Goal: Use online tool/utility: Utilize a website feature to perform a specific function

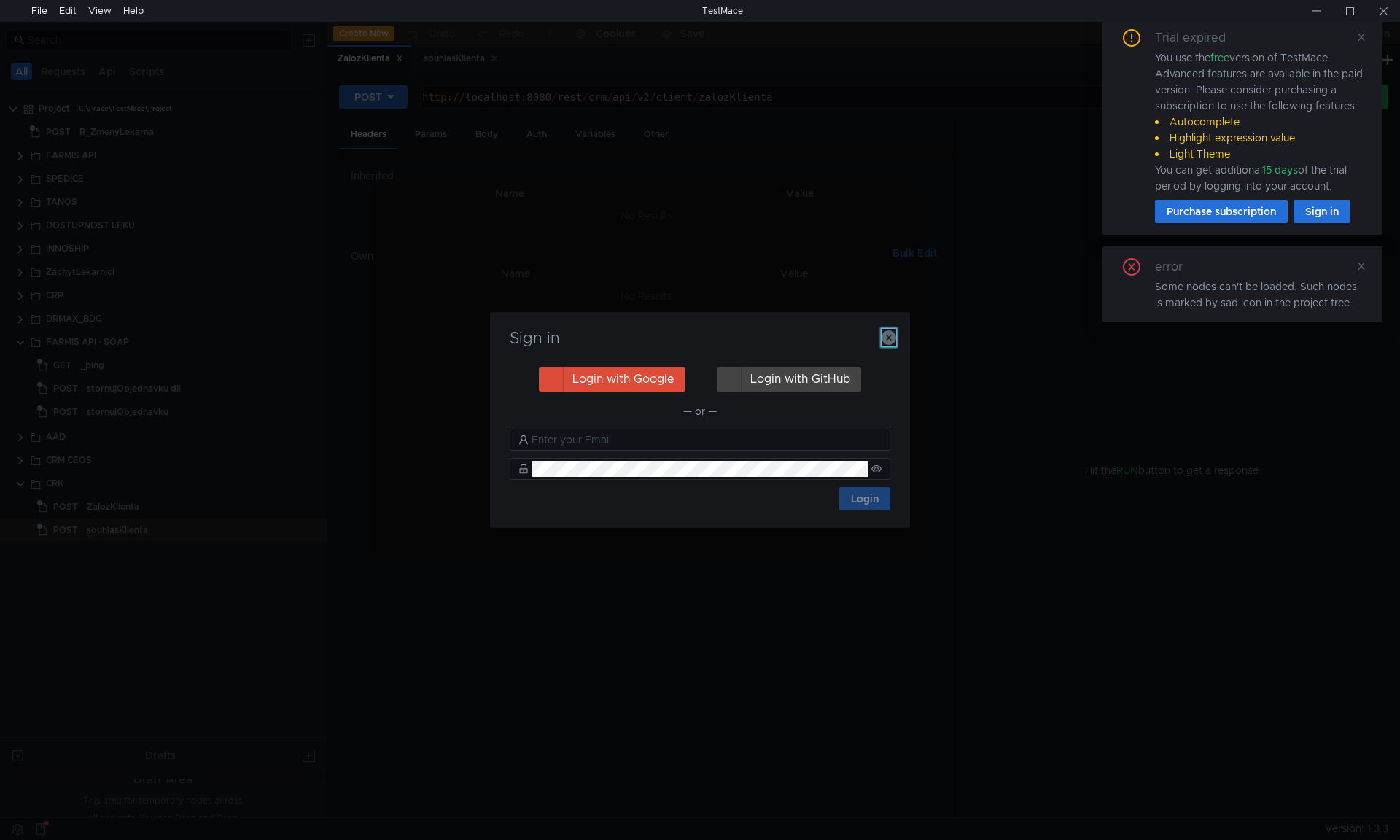
click at [885, 343] on icon "button" at bounding box center [889, 337] width 15 height 15
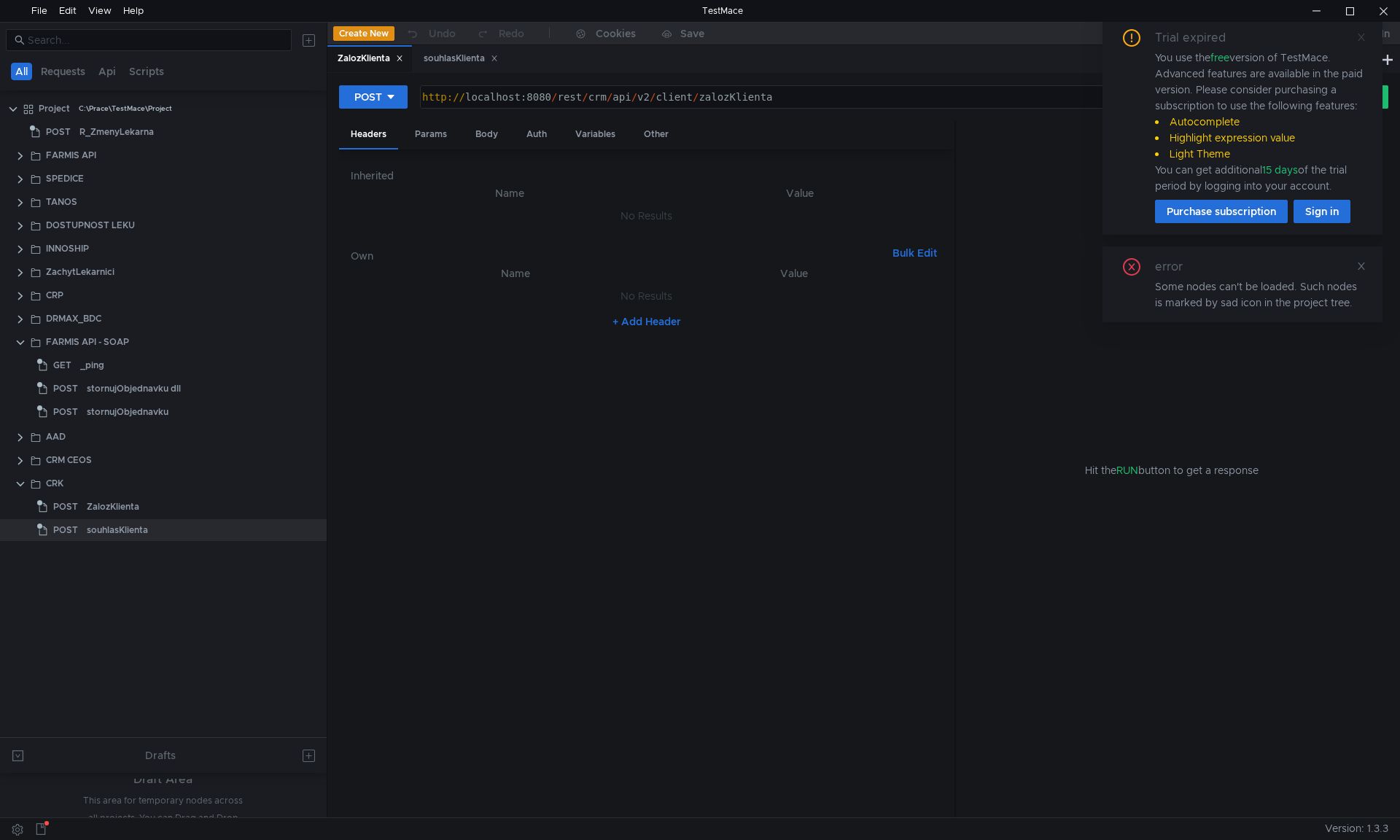
click at [1362, 41] on icon at bounding box center [1362, 37] width 10 height 10
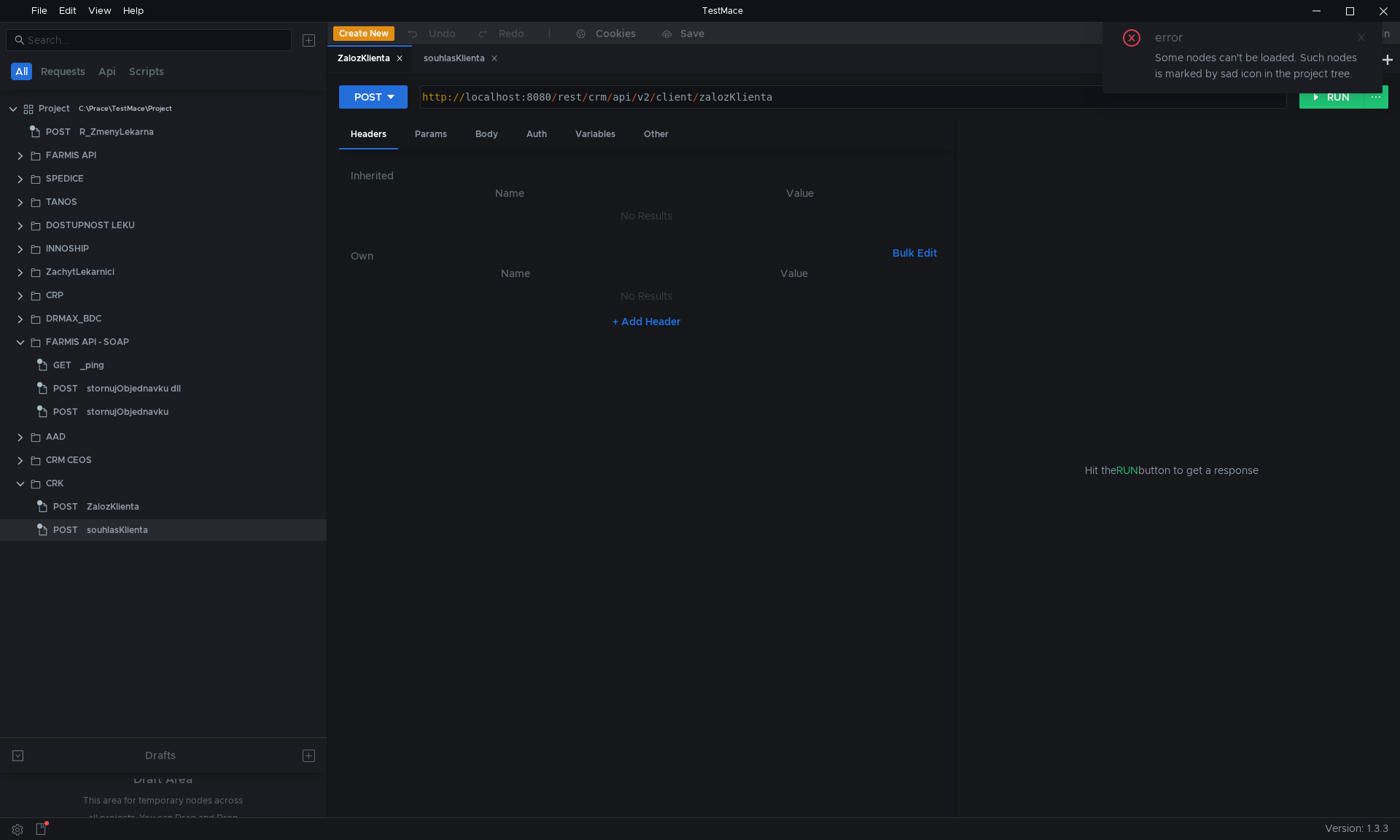
click at [1360, 41] on icon at bounding box center [1362, 37] width 10 height 10
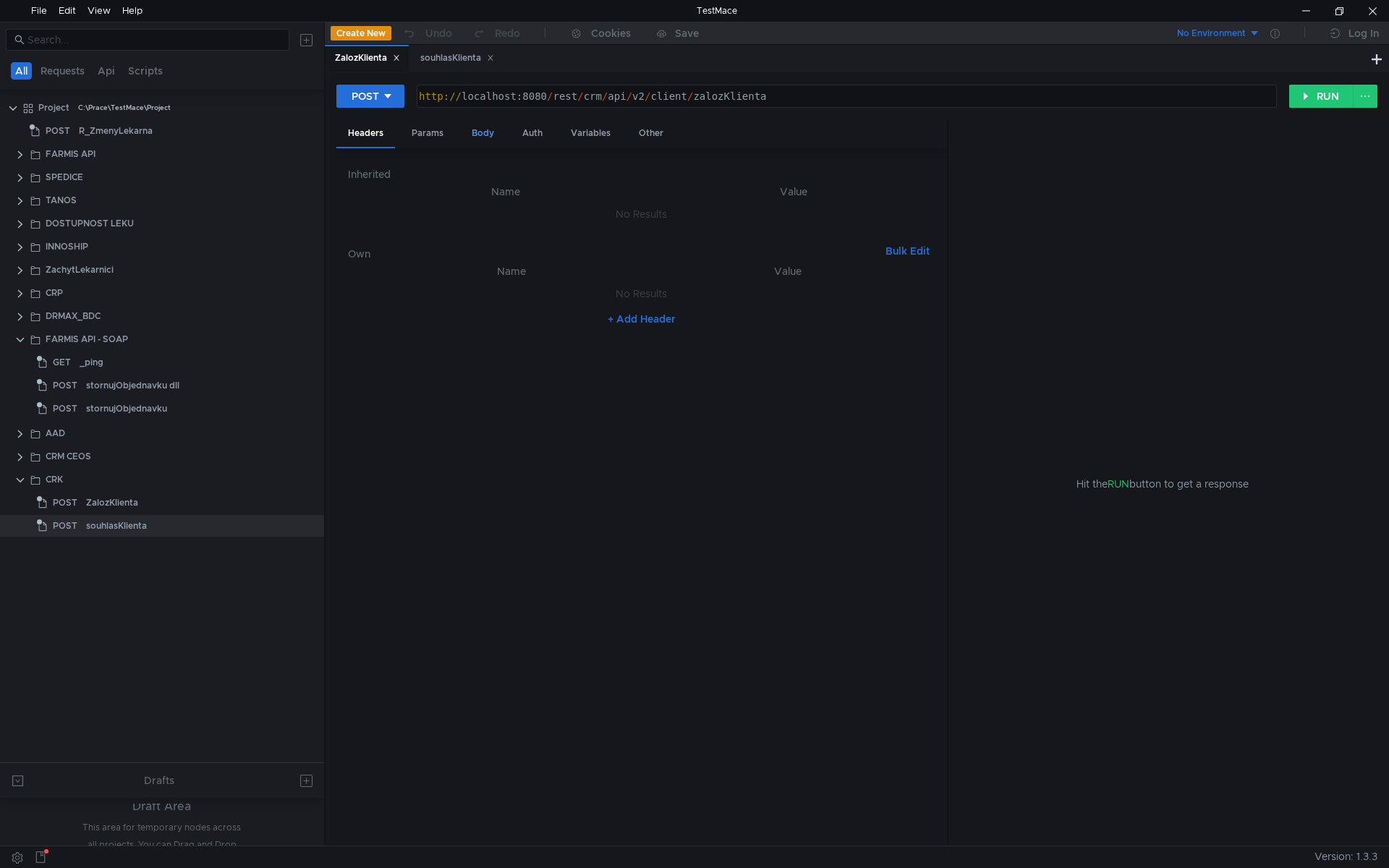
click at [482, 131] on div "Body" at bounding box center [483, 134] width 46 height 26
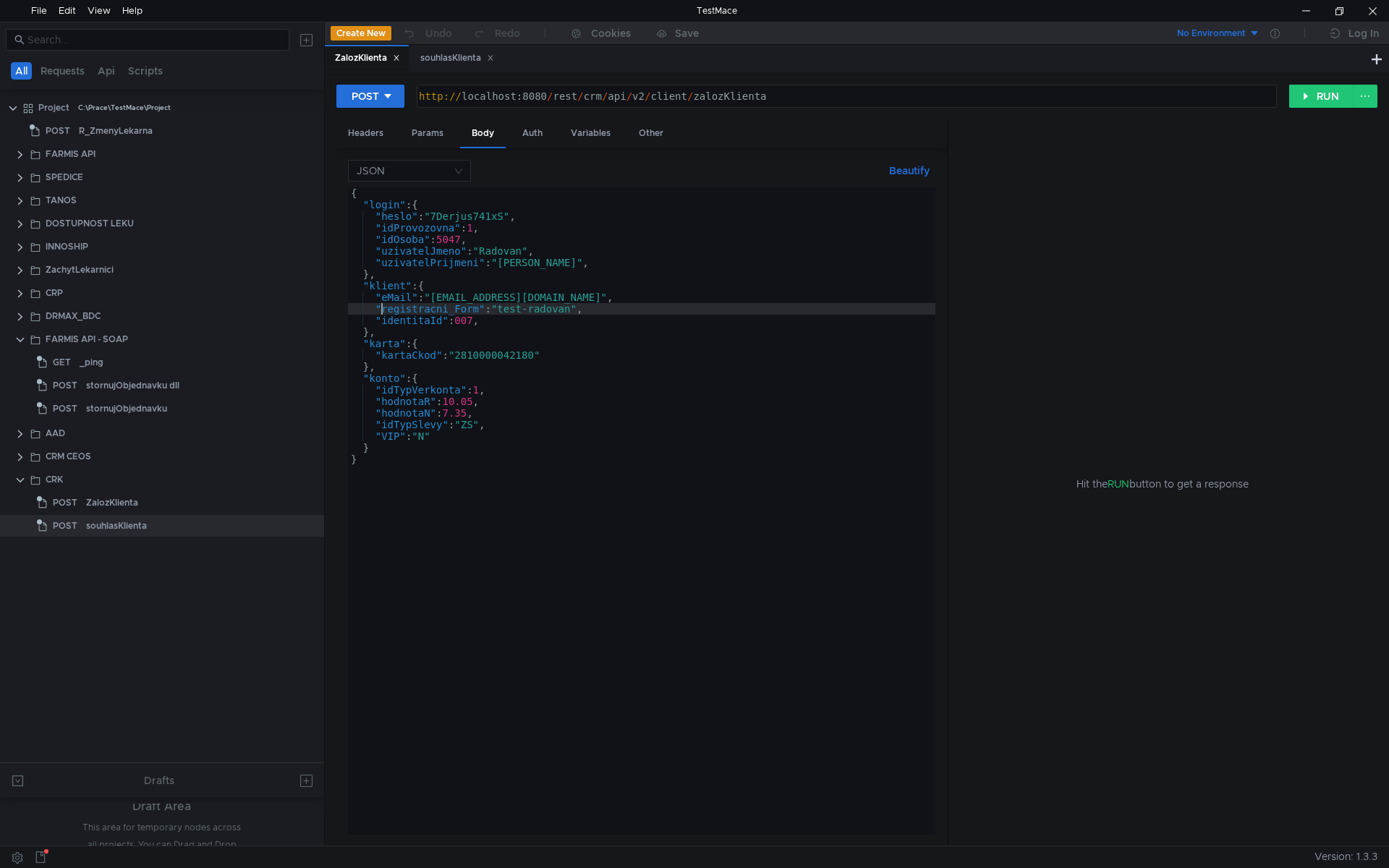
click at [382, 311] on div "{ "login" : { "heslo" : "7Derjus741xS" , "idProvozovna" : 1 , "idOsoba" : 5047 …" at bounding box center [642, 522] width 588 height 670
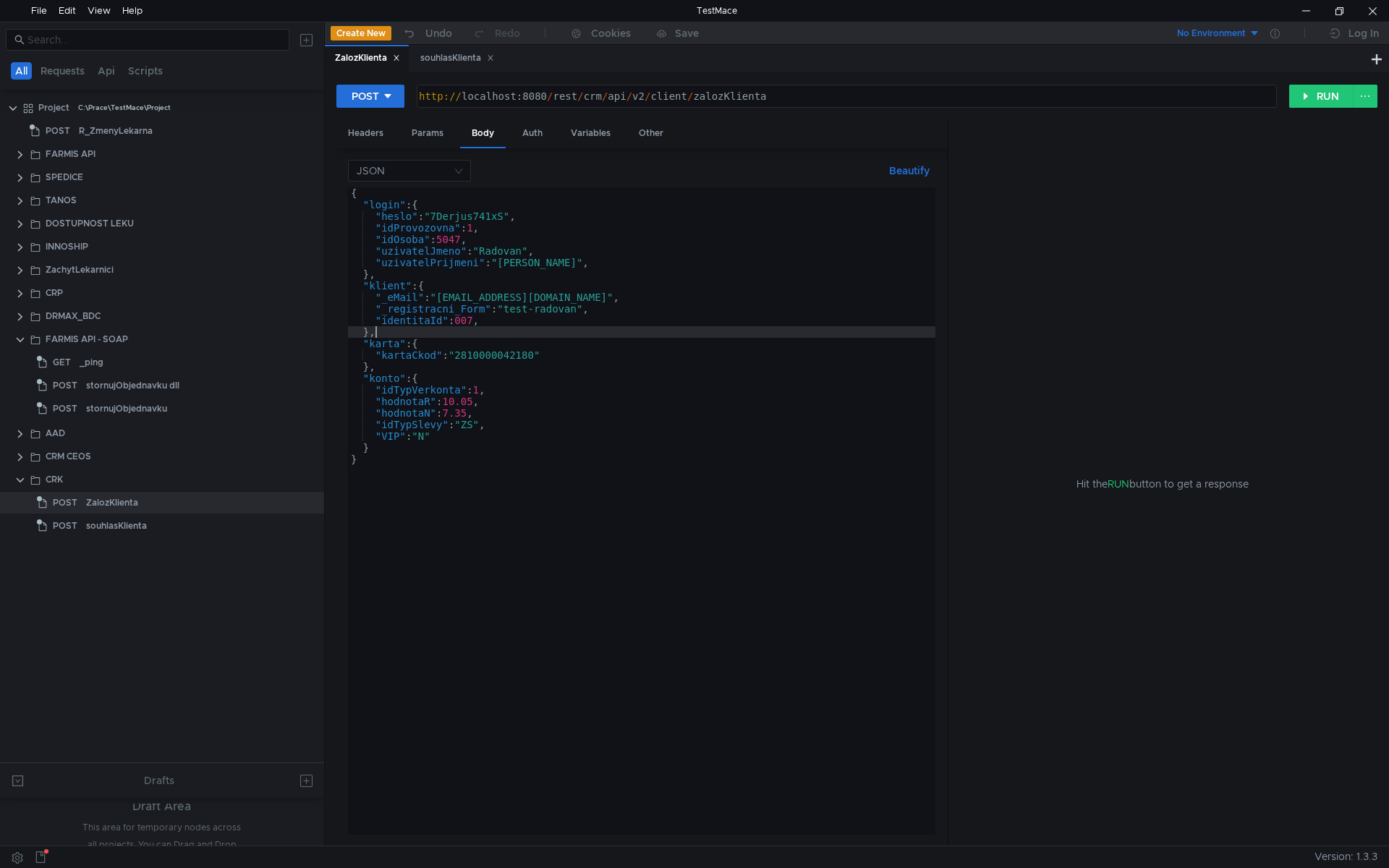
click at [505, 365] on div "{ "login" : { "heslo" : "7Derjus741xS" , "idProvozovna" : 1 , "idOsoba" : 5047 …" at bounding box center [642, 522] width 588 height 670
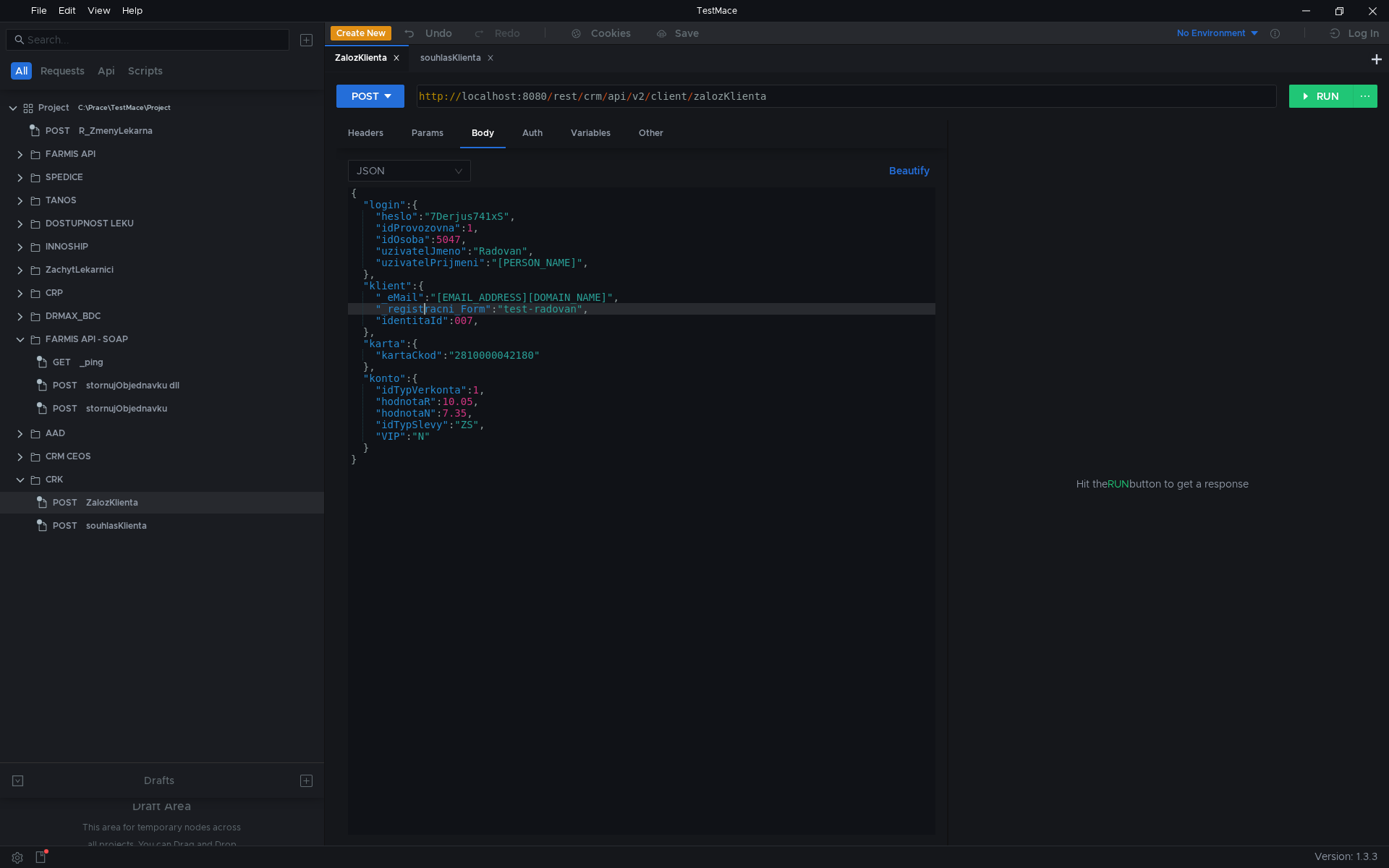
click at [421, 309] on div "{ "login" : { "heslo" : "7Derjus741xS" , "idProvozovna" : 1 , "idOsoba" : 5047 …" at bounding box center [642, 522] width 588 height 670
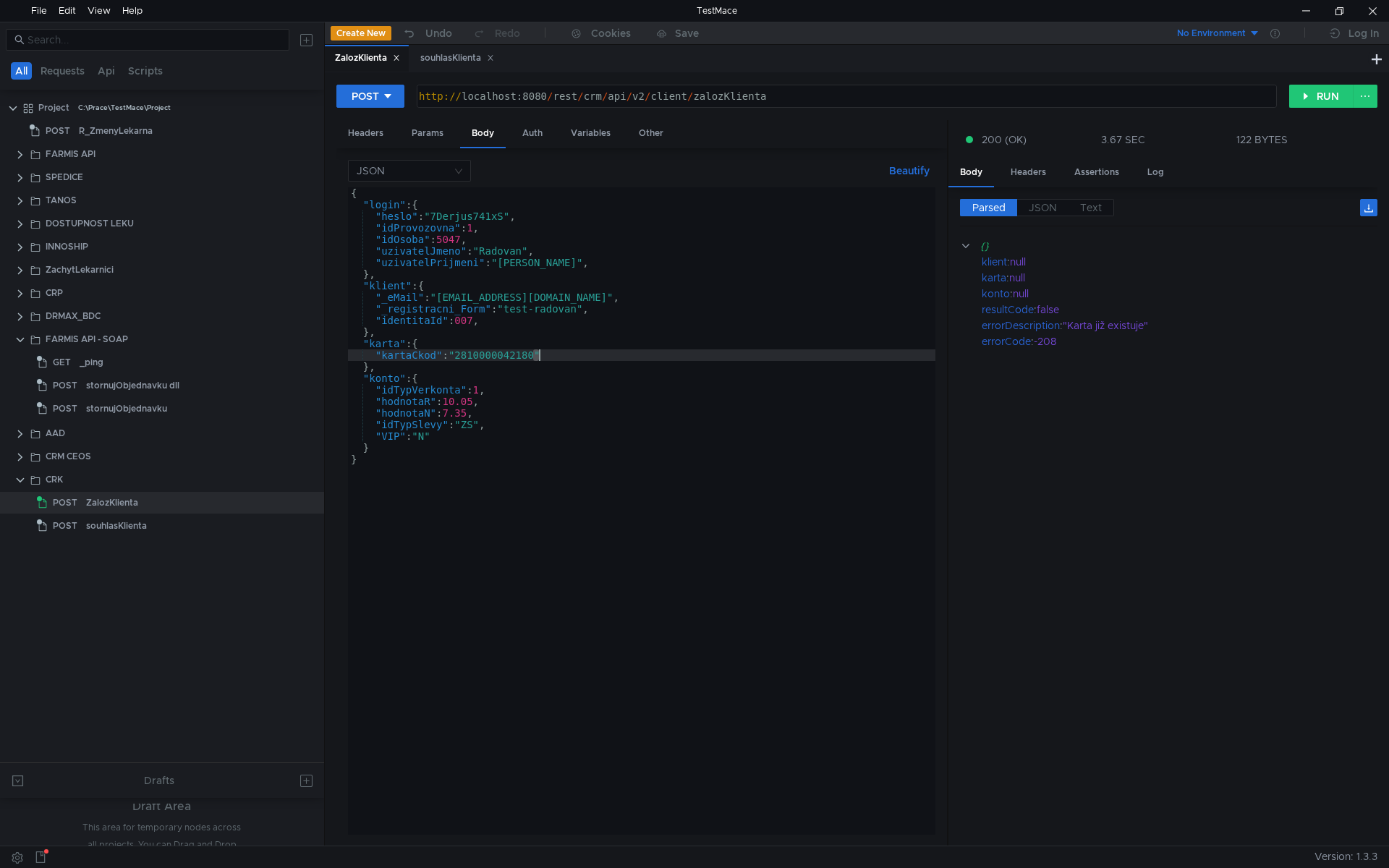
click at [537, 355] on div "{ "login" : { "heslo" : "7Derjus741xS" , "idProvozovna" : 1 , "idOsoba" : 5047 …" at bounding box center [642, 522] width 588 height 670
click at [538, 321] on div "{ "login" : { "heslo" : "7Derjus741xS" , "idProvozovna" : 1 , "idOsoba" : 5047 …" at bounding box center [642, 522] width 588 height 670
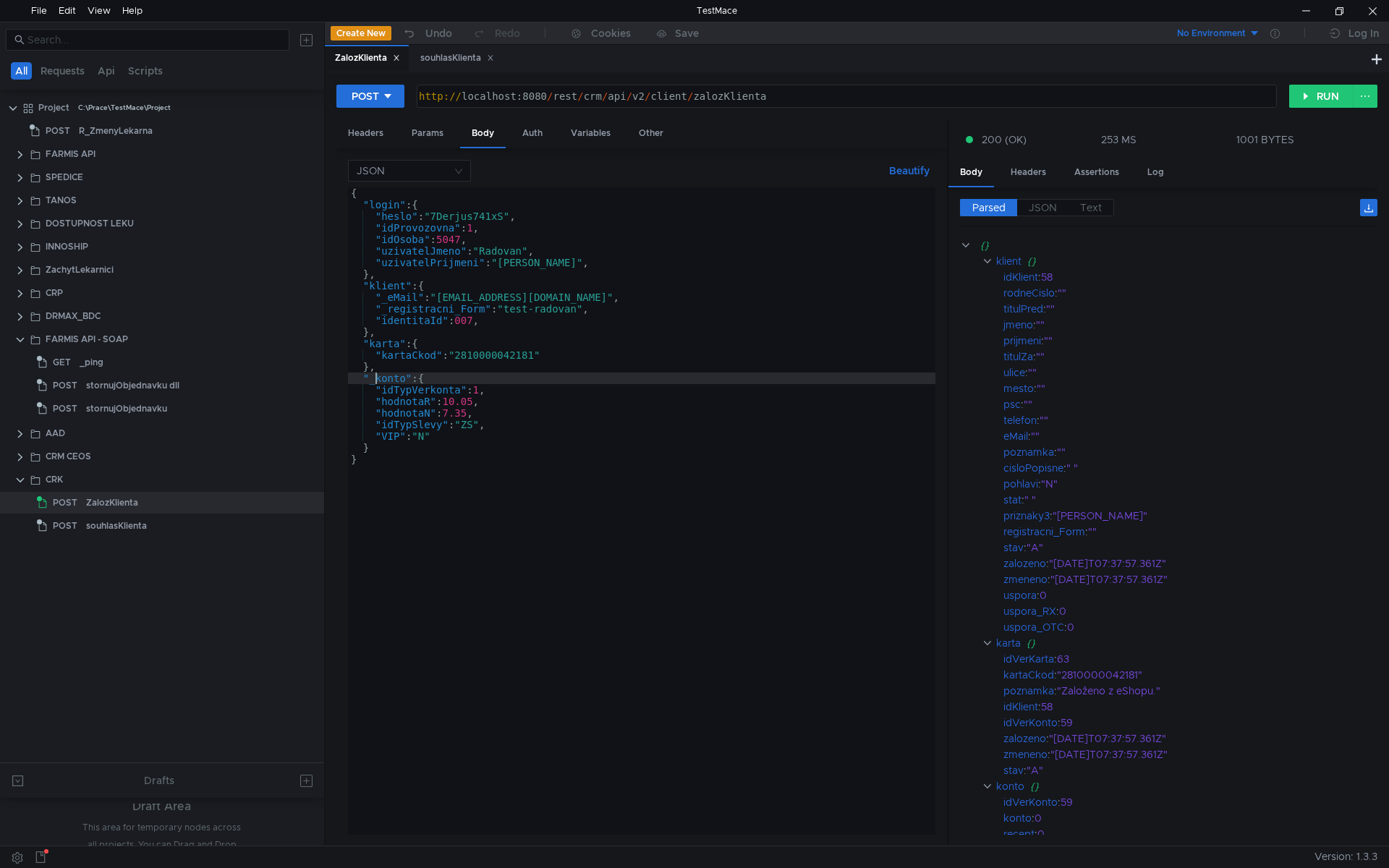
scroll to position [0, 0]
click at [386, 307] on div "{ "login" : { "heslo" : "7Derjus741xS" , "idProvozovna" : 1 , "idOsoba" : 5047 …" at bounding box center [642, 522] width 588 height 670
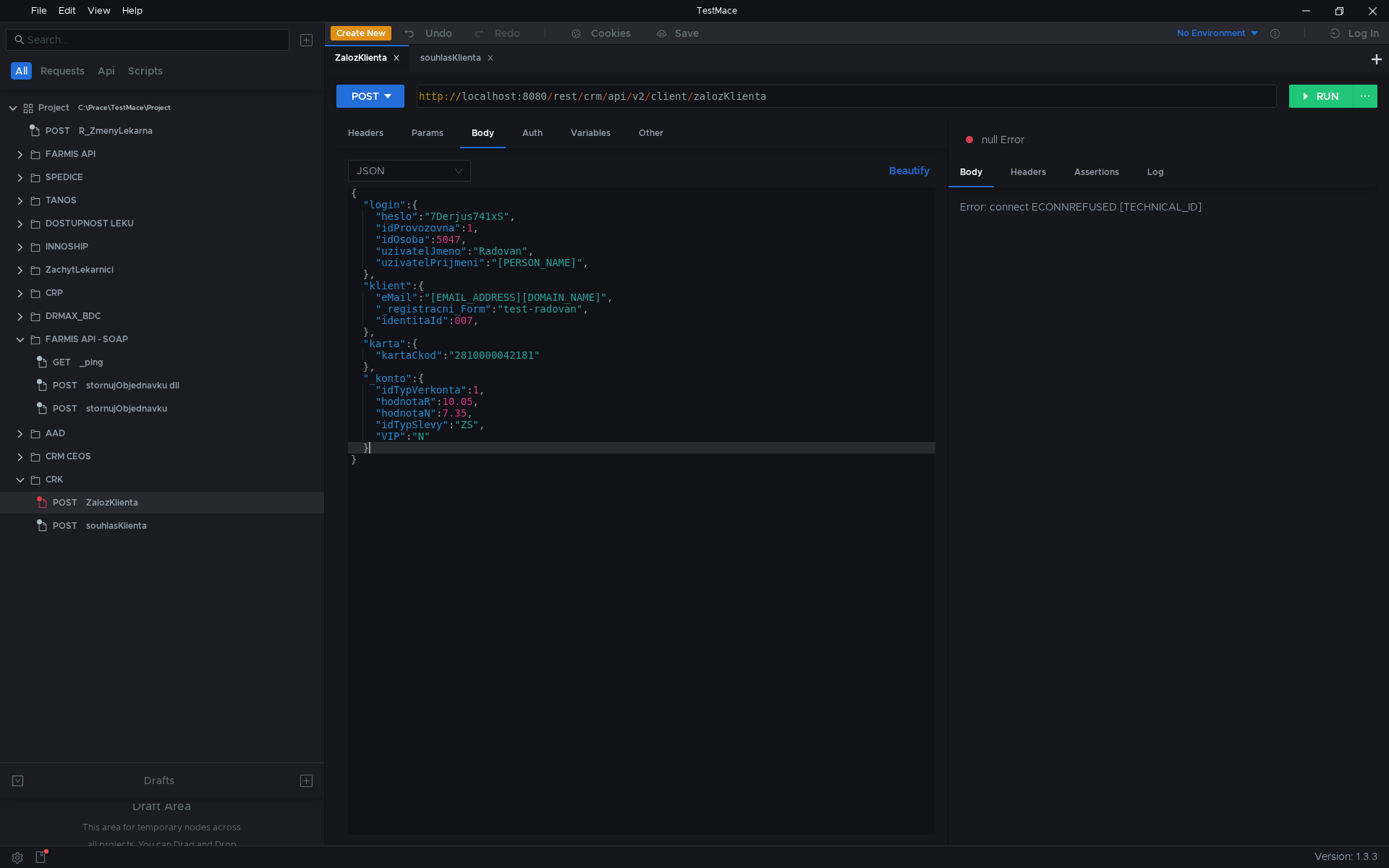
click at [607, 449] on div "{ "login" : { "heslo" : "7Derjus741xS" , "idProvozovna" : 1 , "idOsoba" : 5047 …" at bounding box center [642, 522] width 588 height 670
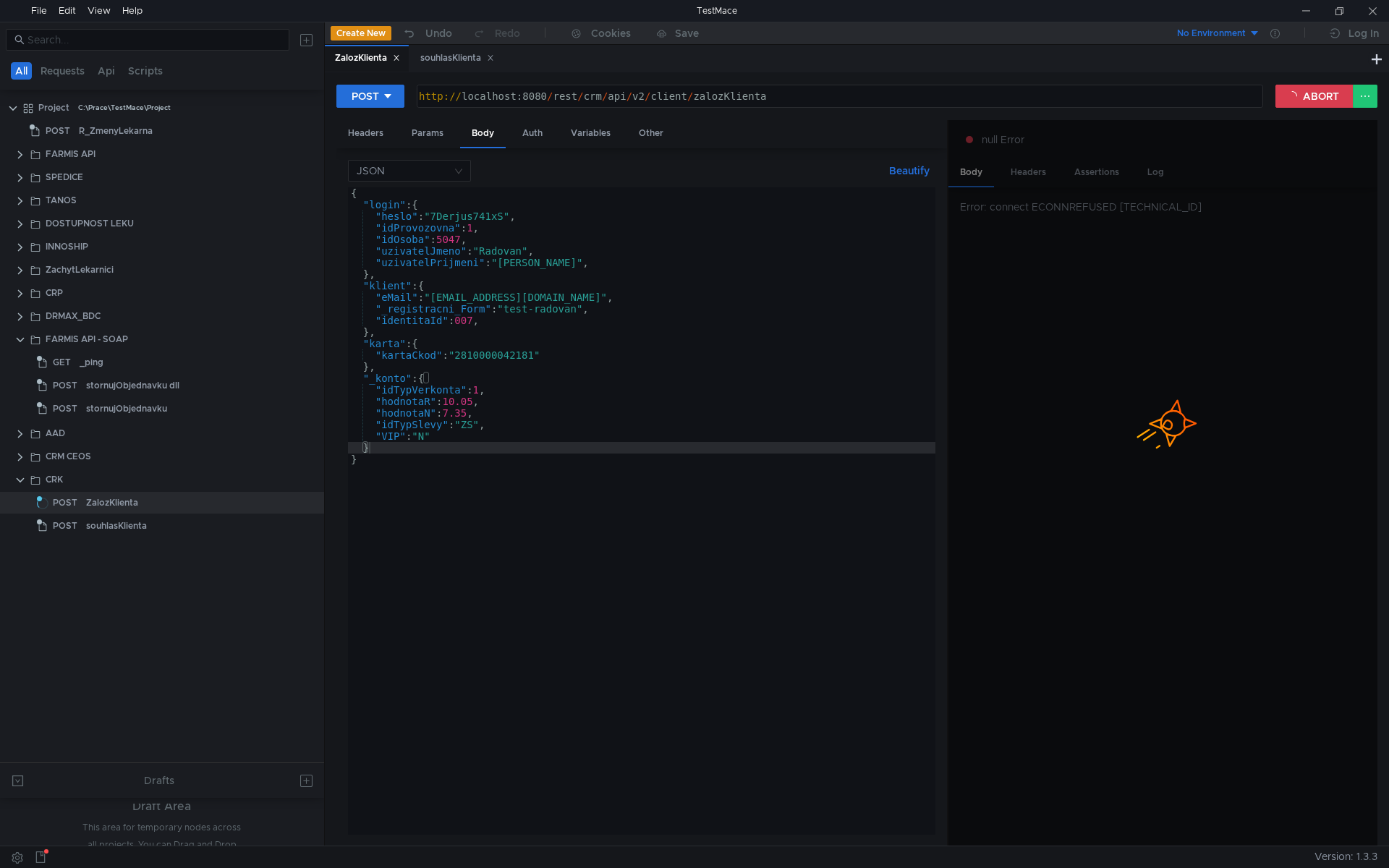
click at [538, 355] on div "{ "login" : { "heslo" : "7Derjus741xS" , "idProvozovna" : 1 , "idOsoba" : 5047 …" at bounding box center [642, 522] width 588 height 670
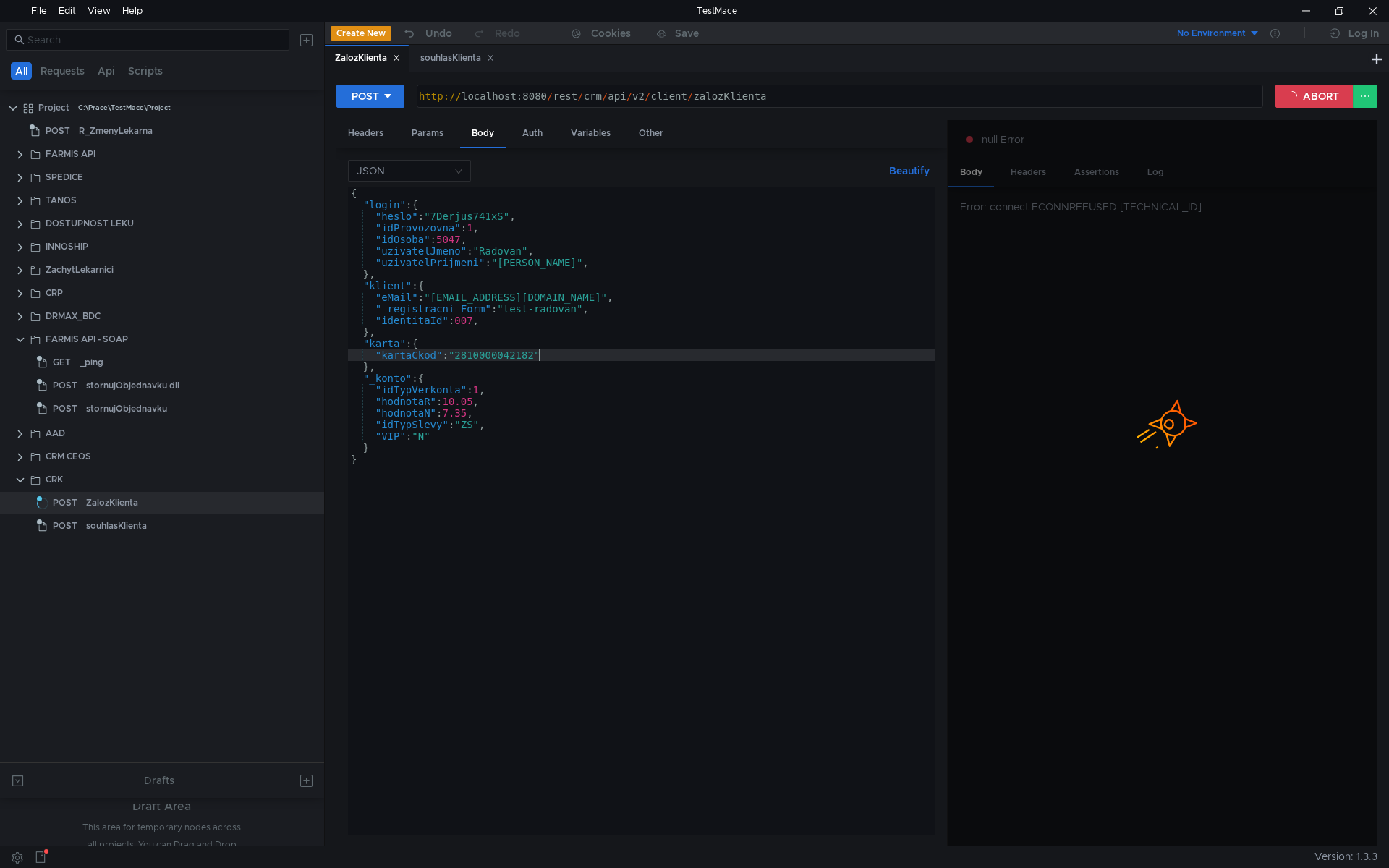
scroll to position [0, 13]
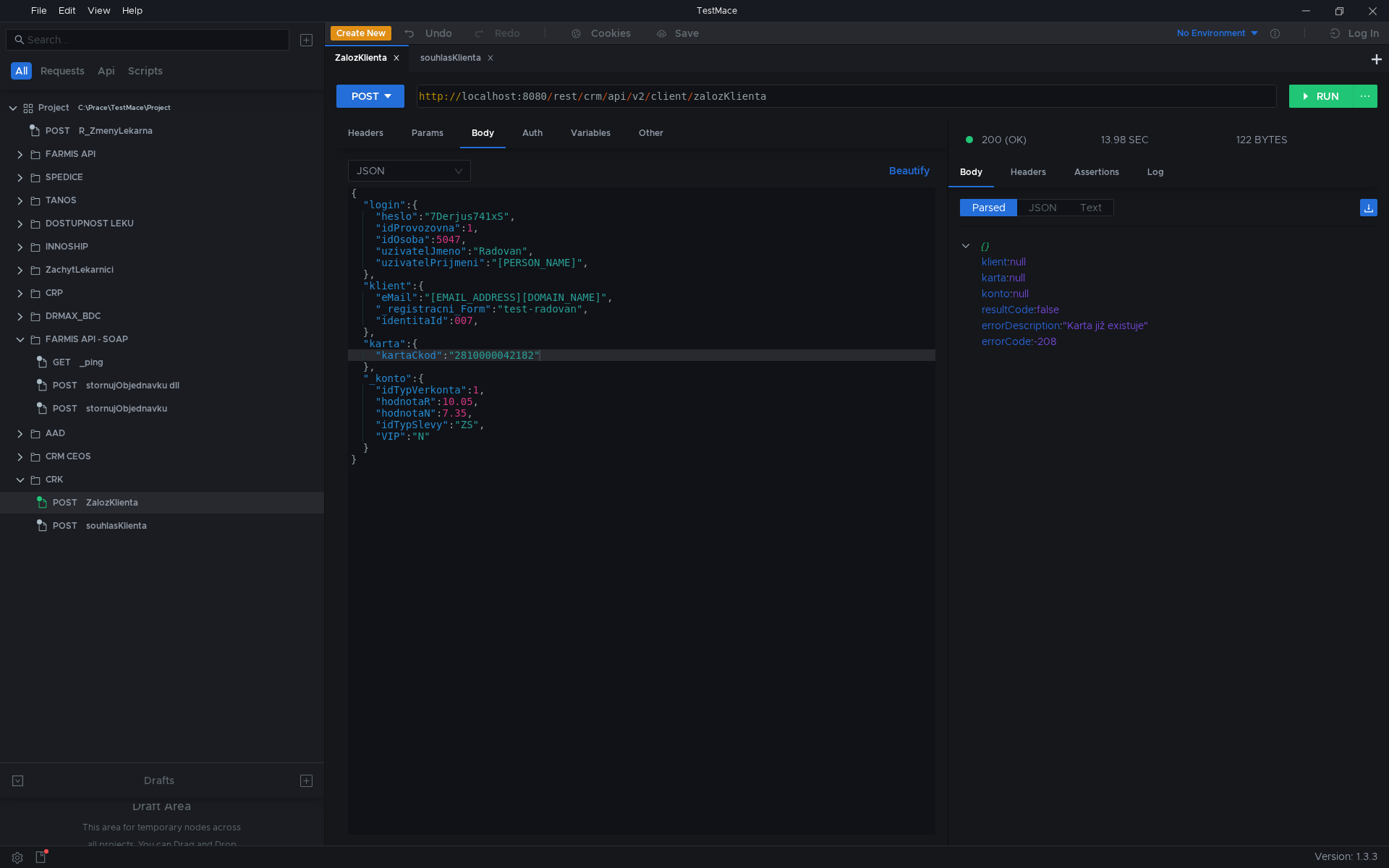
click at [594, 352] on div "{ "login" : { "heslo" : "7Derjus741xS" , "idProvozovna" : 1 , "idOsoba" : 5047 …" at bounding box center [642, 522] width 588 height 670
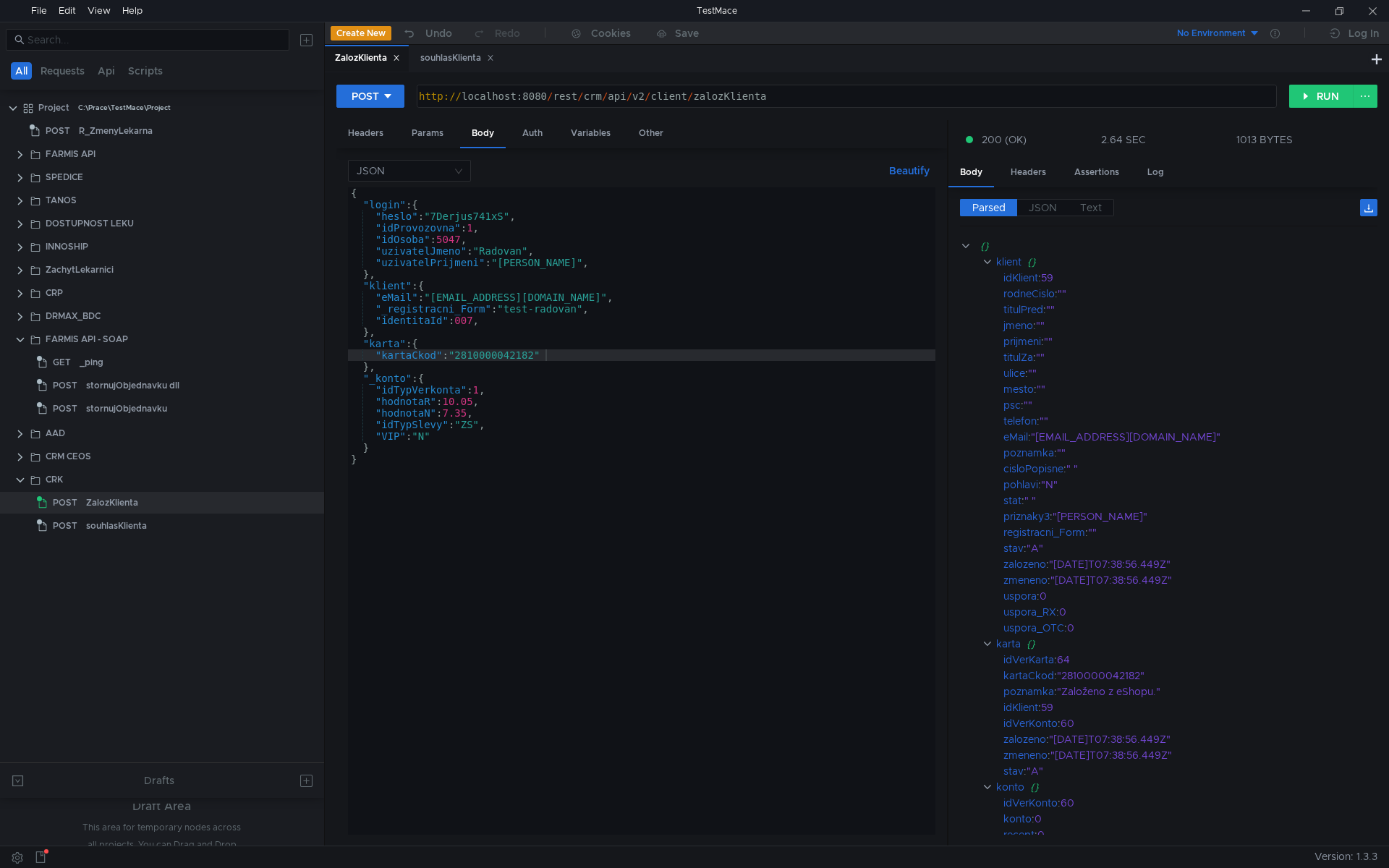
click at [380, 294] on div "{ "login" : { "heslo" : "7Derjus741xS" , "idProvozovna" : 1 , "idOsoba" : 5047 …" at bounding box center [642, 522] width 588 height 670
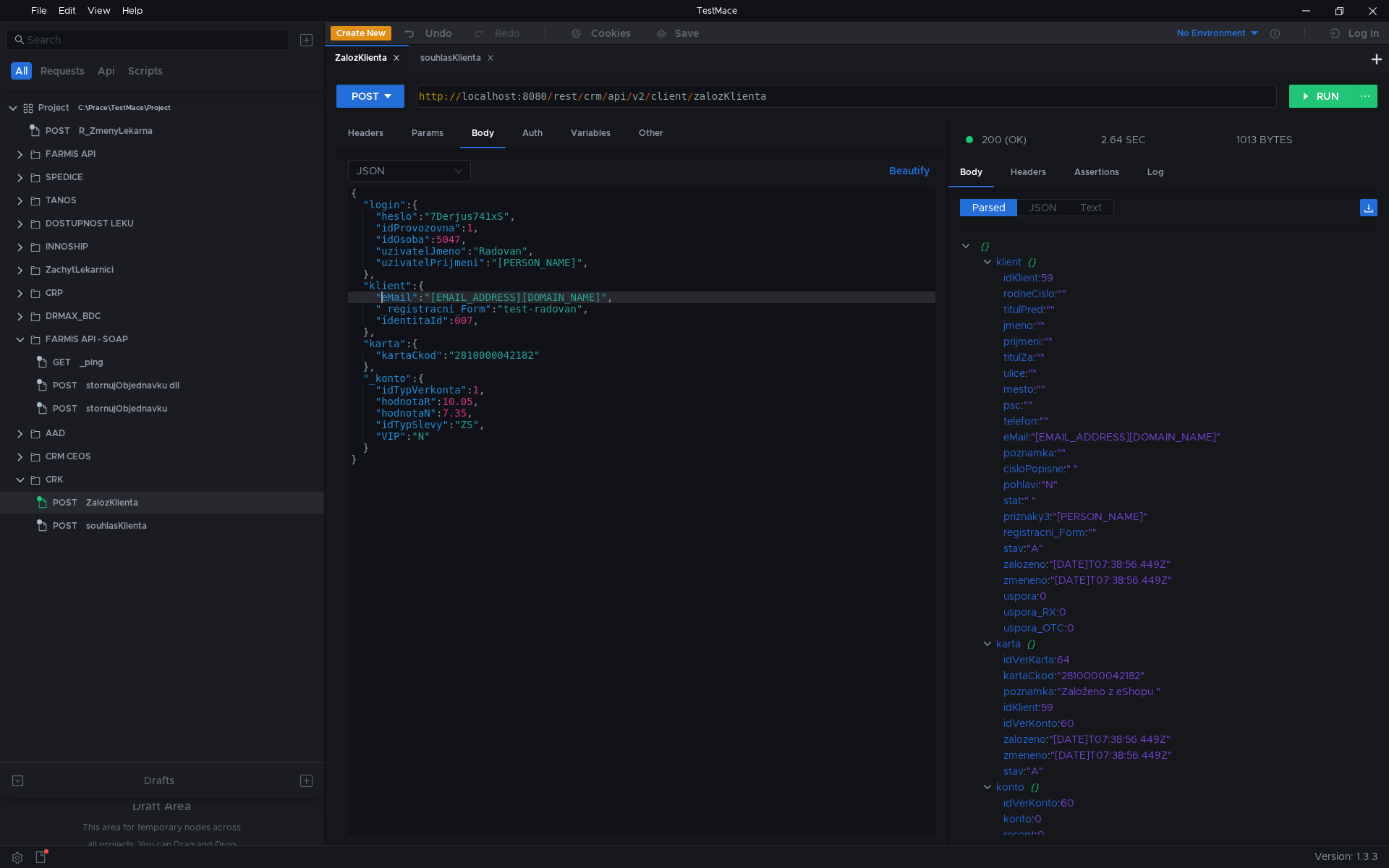
scroll to position [0, 3]
click at [535, 352] on div "{ "login" : { "heslo" : "7Derjus741xS" , "idProvozovna" : 1 , "idOsoba" : 5047 …" at bounding box center [642, 522] width 588 height 670
click at [587, 337] on div "{ "login" : { "heslo" : "7Derjus741xS" , "idProvozovna" : 1 , "idOsoba" : 5047 …" at bounding box center [642, 522] width 588 height 670
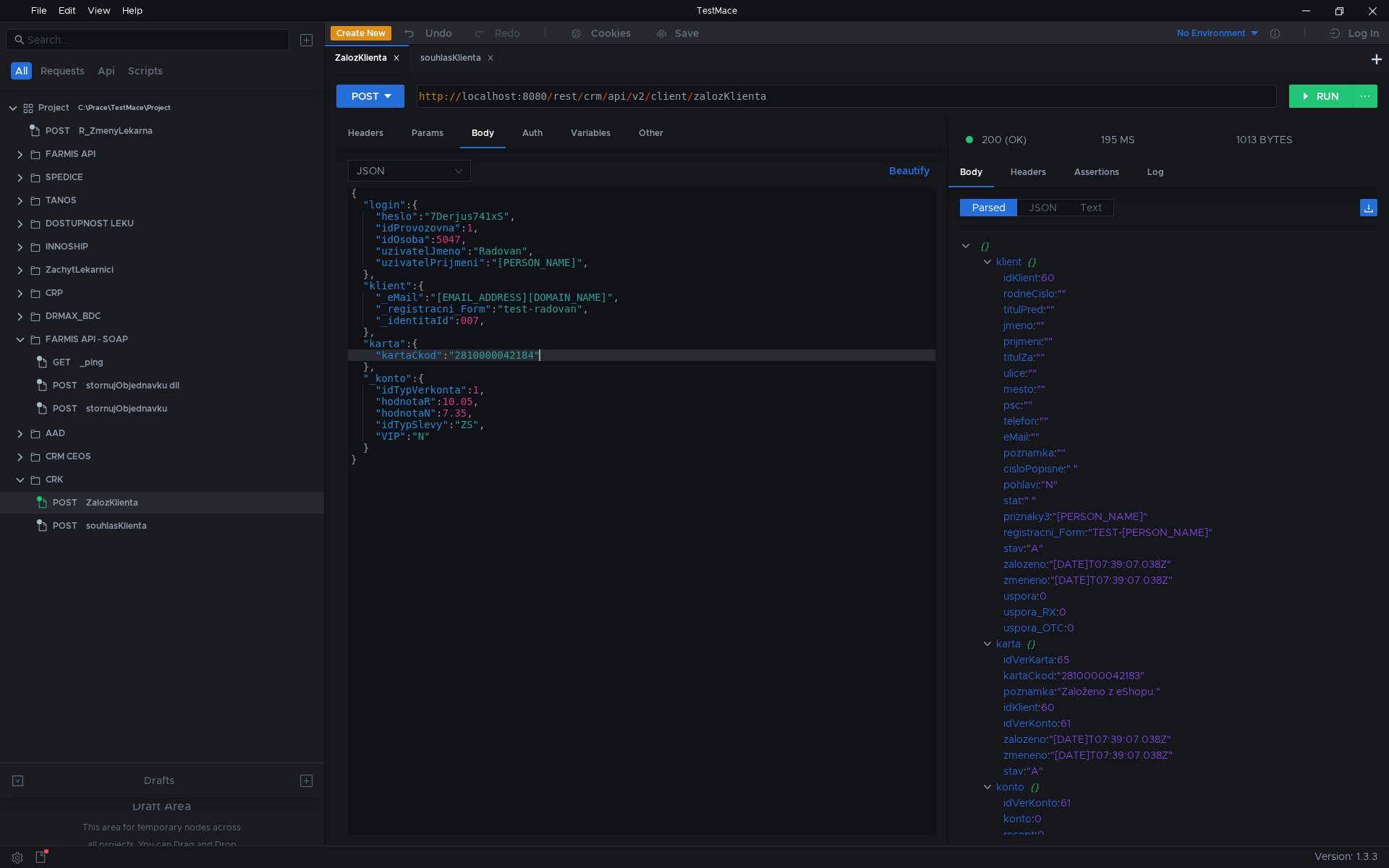
scroll to position [0, 13]
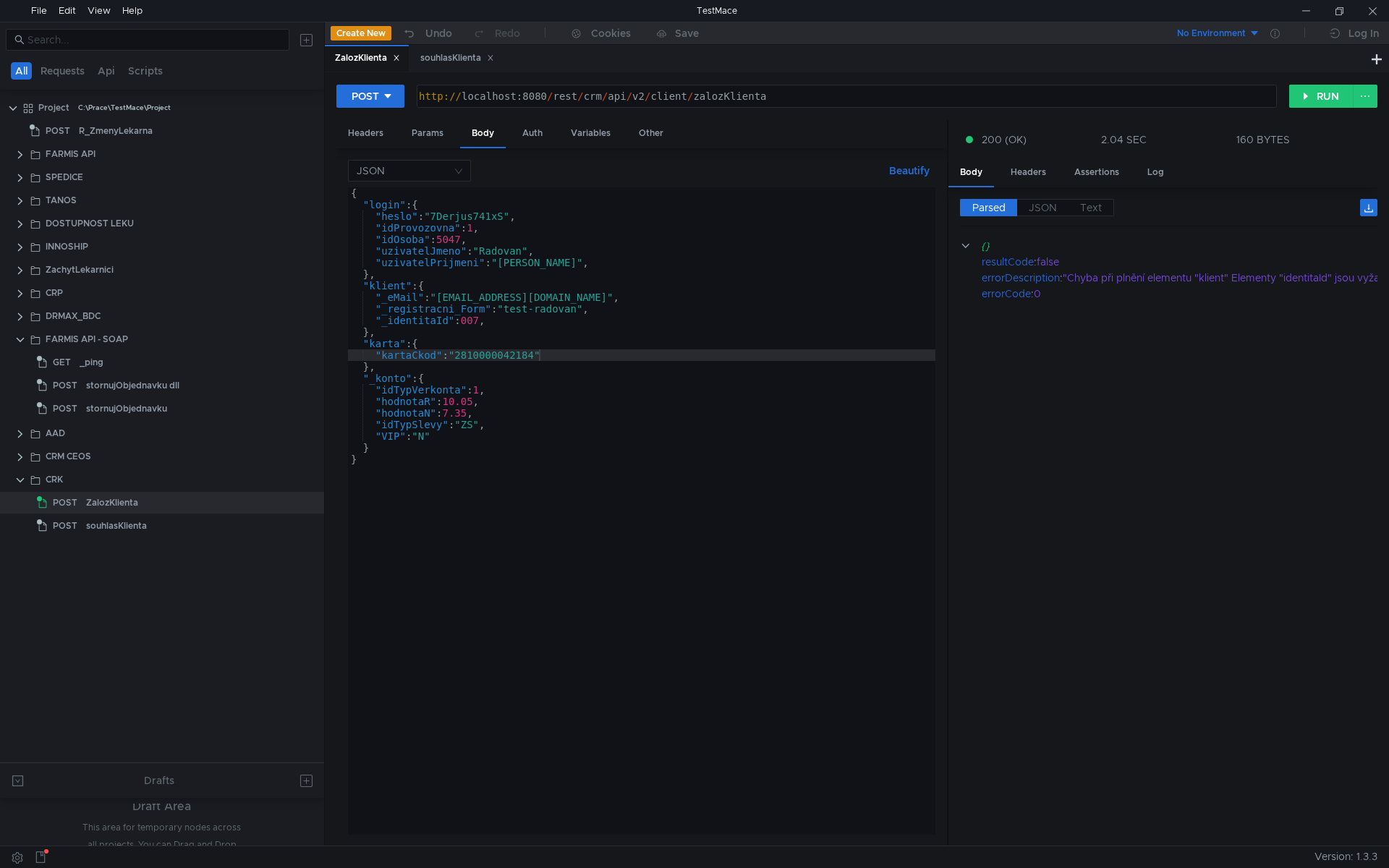
click at [541, 352] on div "{ "login" : { "heslo" : "7Derjus741xS" , "idProvozovna" : 1 , "idOsoba" : 5047 …" at bounding box center [642, 522] width 588 height 670
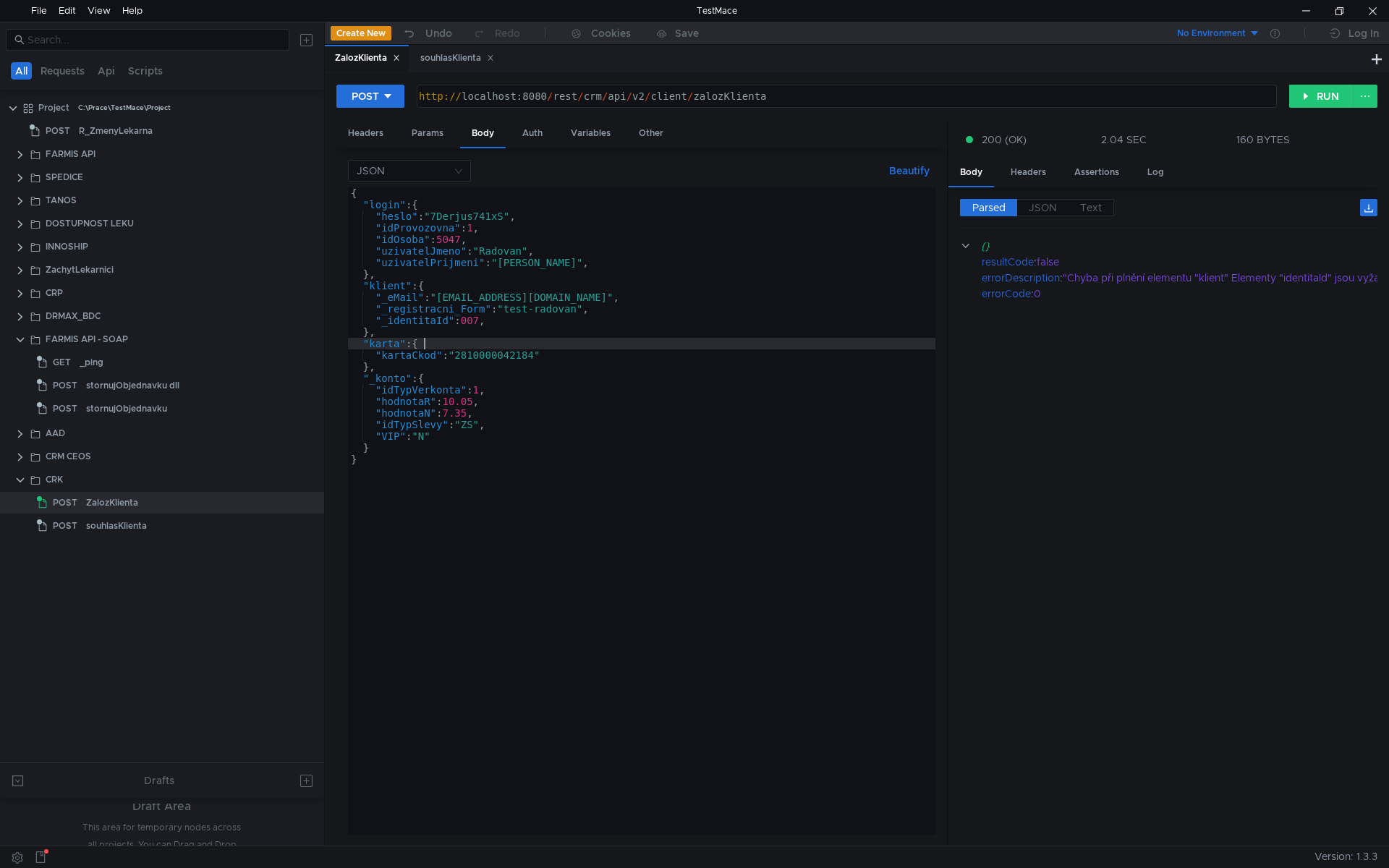
scroll to position [0, 1]
type textarea ""identitaId": 007,"
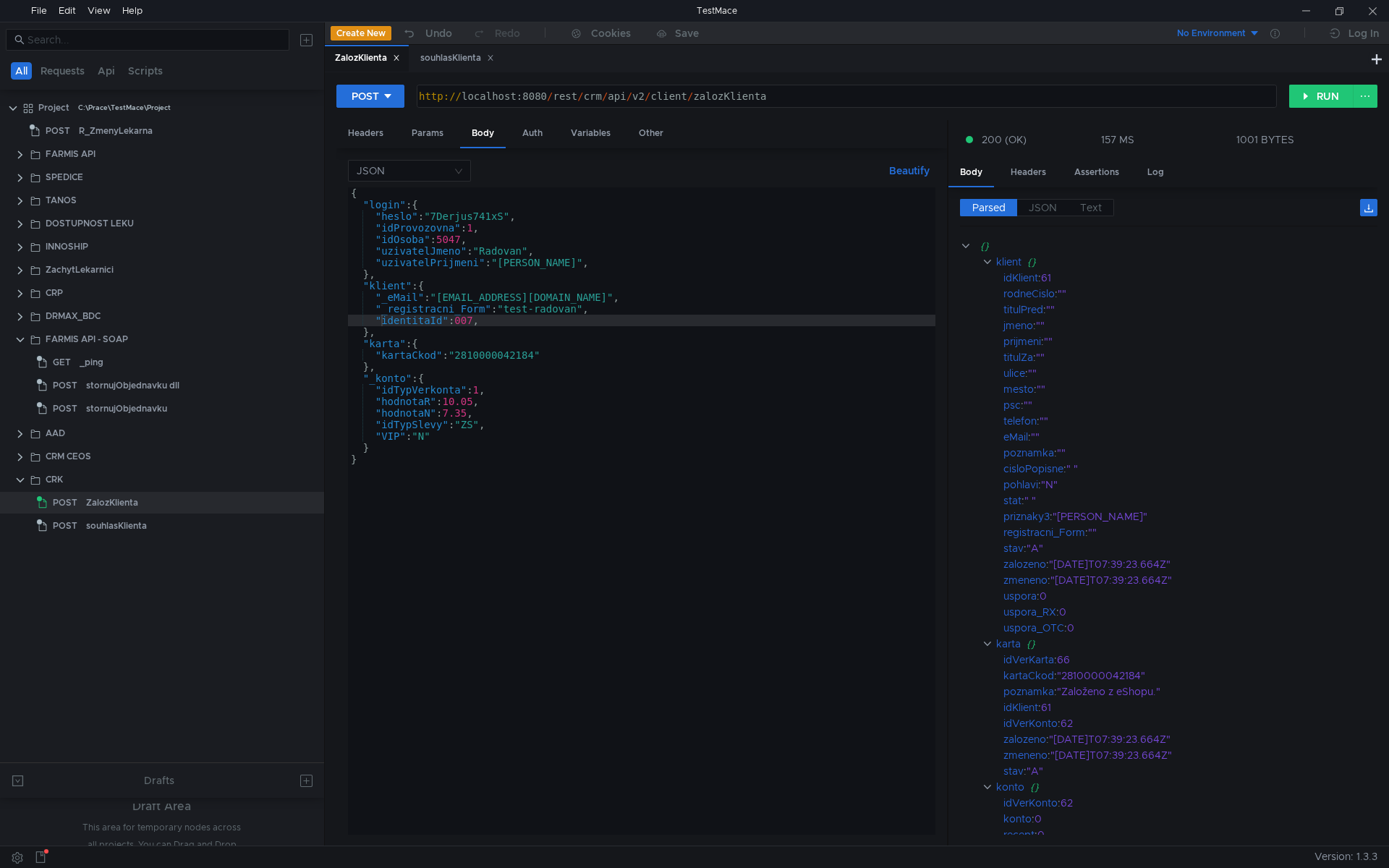
scroll to position [0, 1]
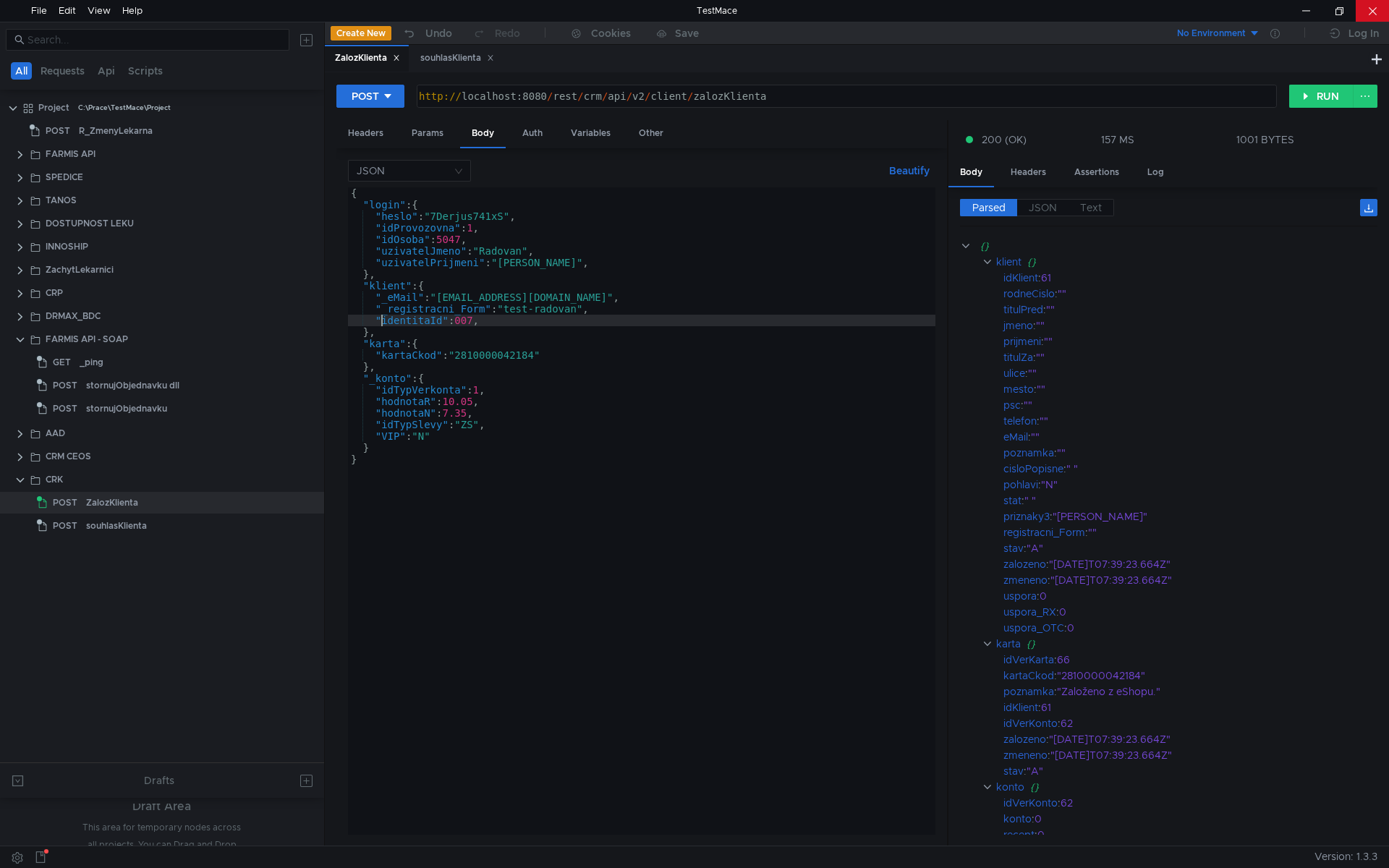
click at [1388, 0] on div at bounding box center [1372, 11] width 33 height 22
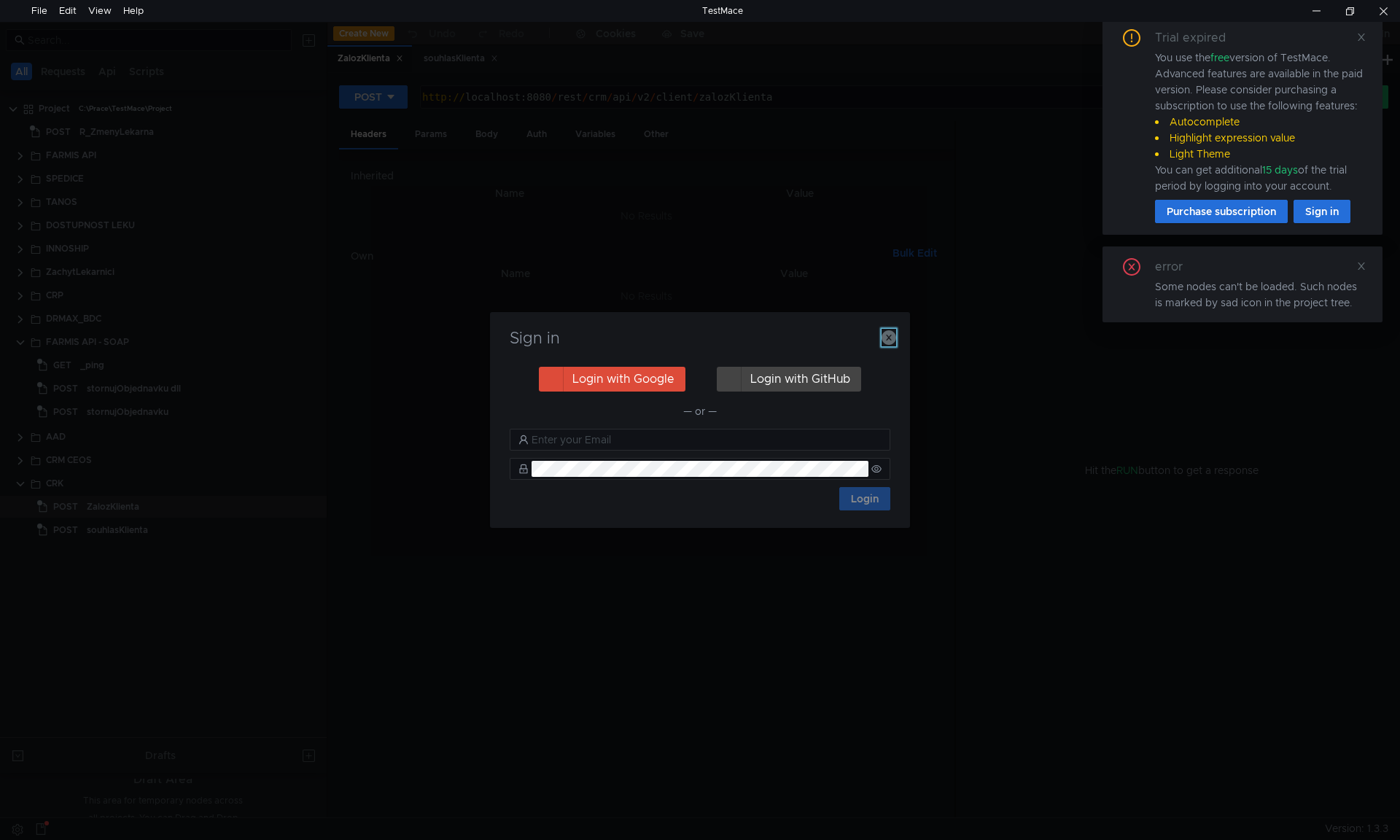
drag, startPoint x: 894, startPoint y: 335, endPoint x: 920, endPoint y: 318, distance: 31.1
click at [894, 335] on icon "button" at bounding box center [889, 337] width 15 height 15
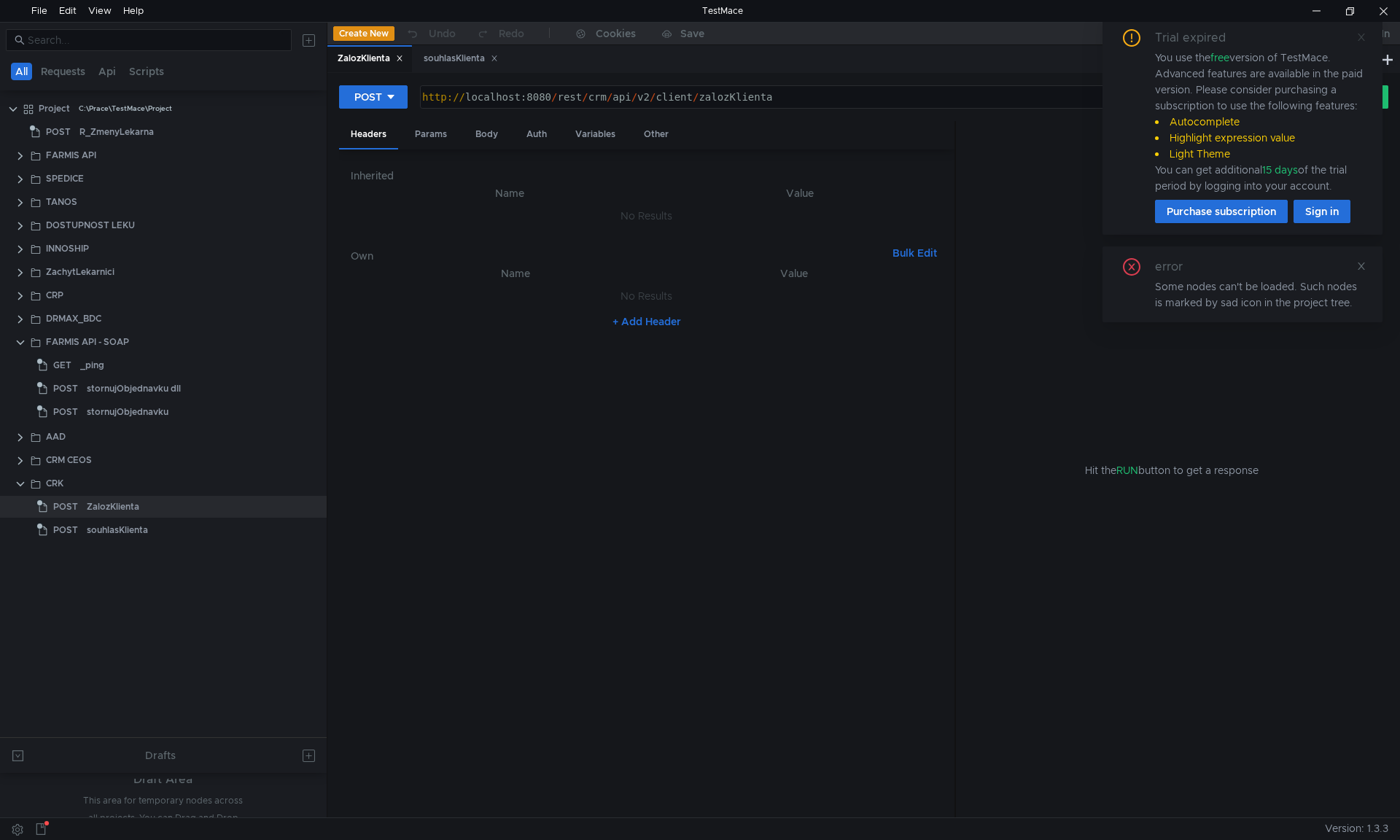
click at [1356, 35] on icon at bounding box center [1362, 37] width 10 height 10
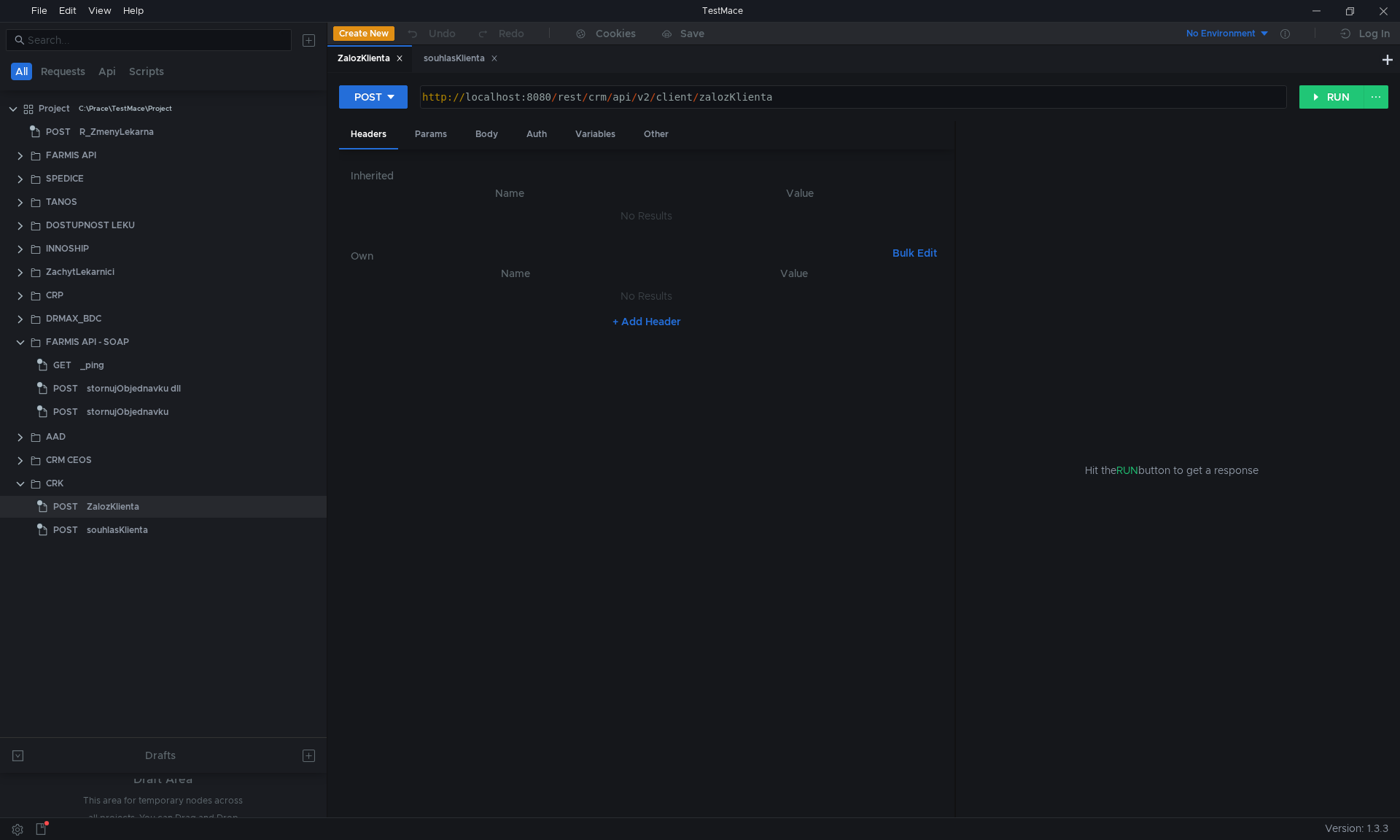
type textarea "http://localhost:8080/rest/crm/api/v2/client/zalozKlienta"
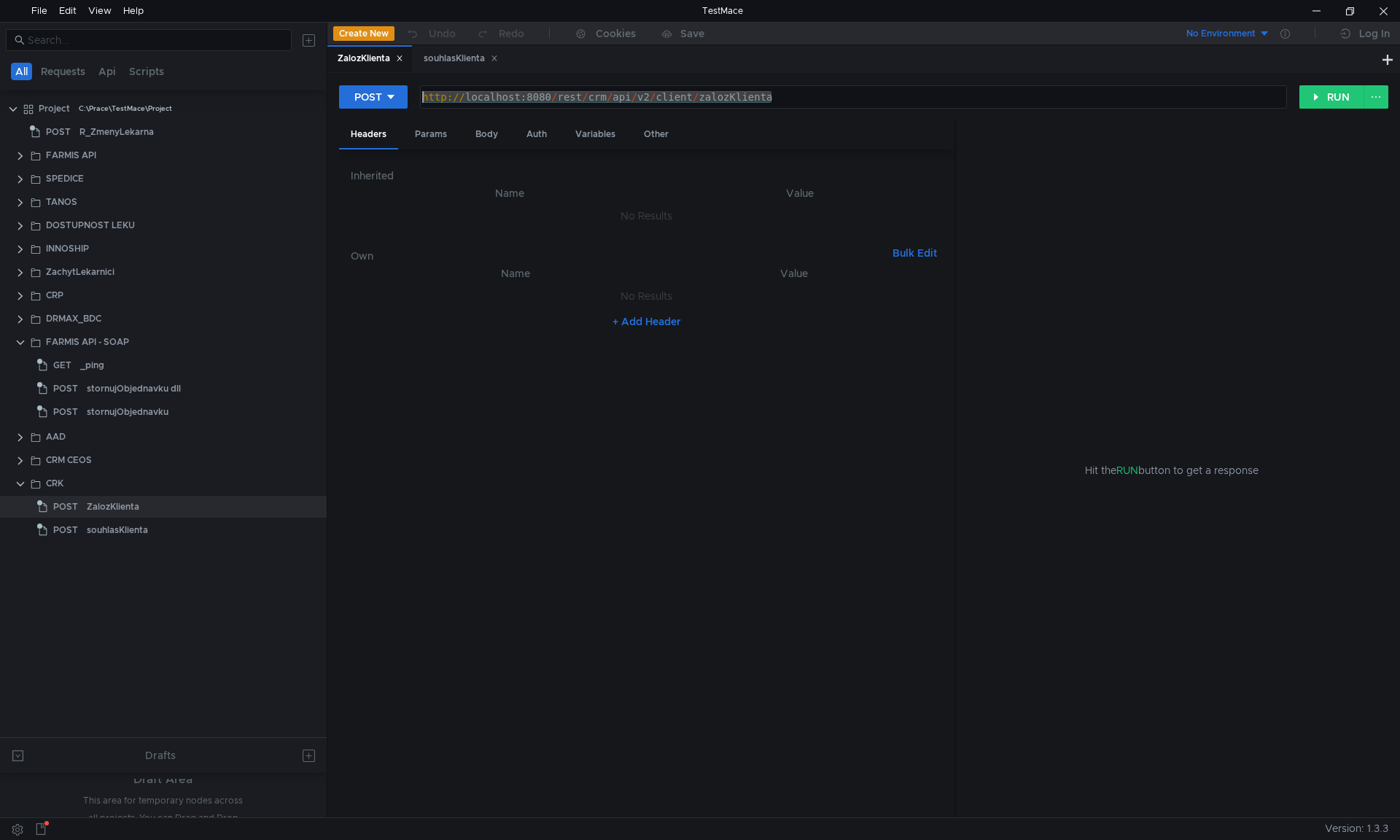
drag, startPoint x: 831, startPoint y: 101, endPoint x: 367, endPoint y: 115, distance: 464.2
click at [367, 115] on div "POST http://localhost:8080/rest/crm/api/v2/client/zalozKlienta http:// localhos…" at bounding box center [863, 102] width 1049 height 36
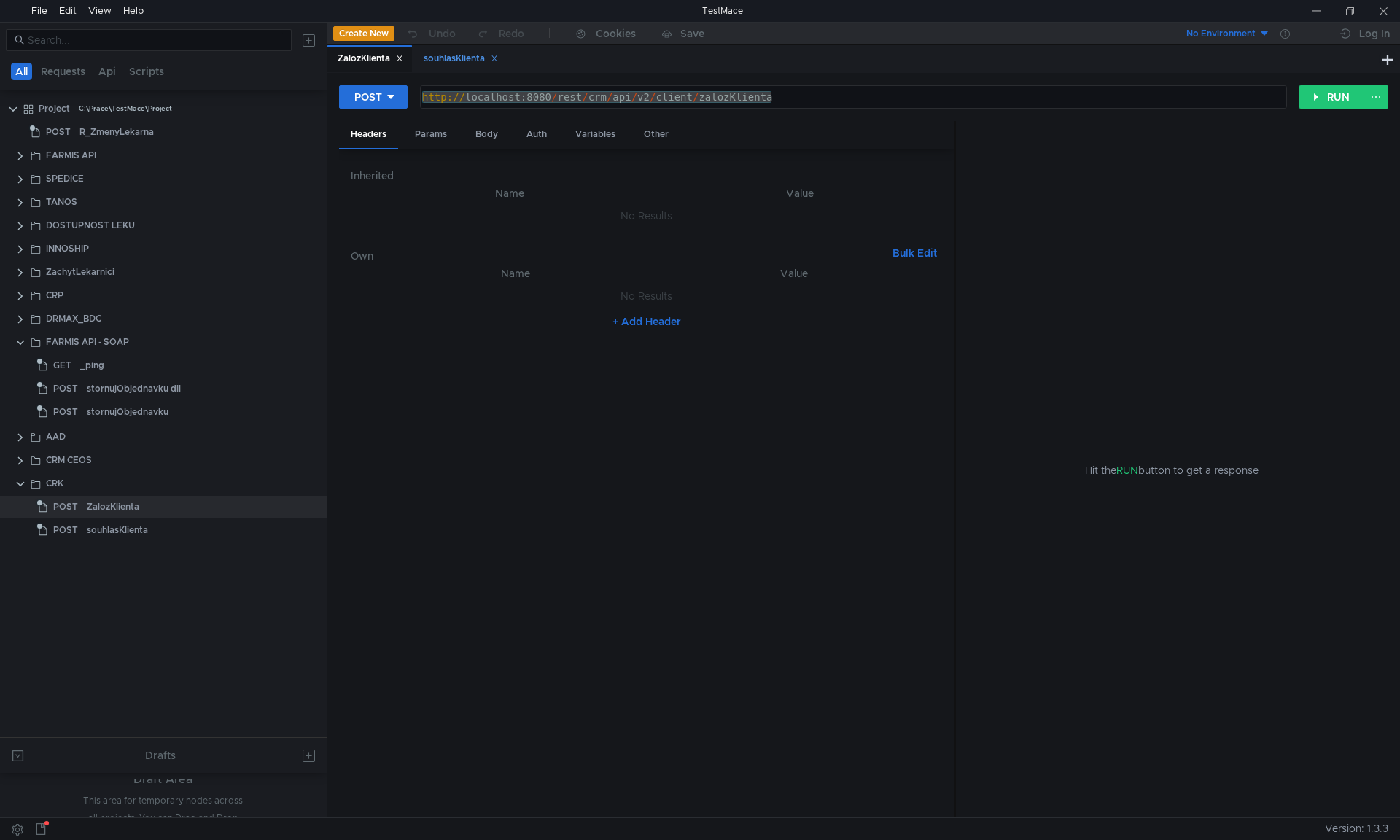
click at [456, 70] on div "souhlasKlienta" at bounding box center [460, 58] width 93 height 27
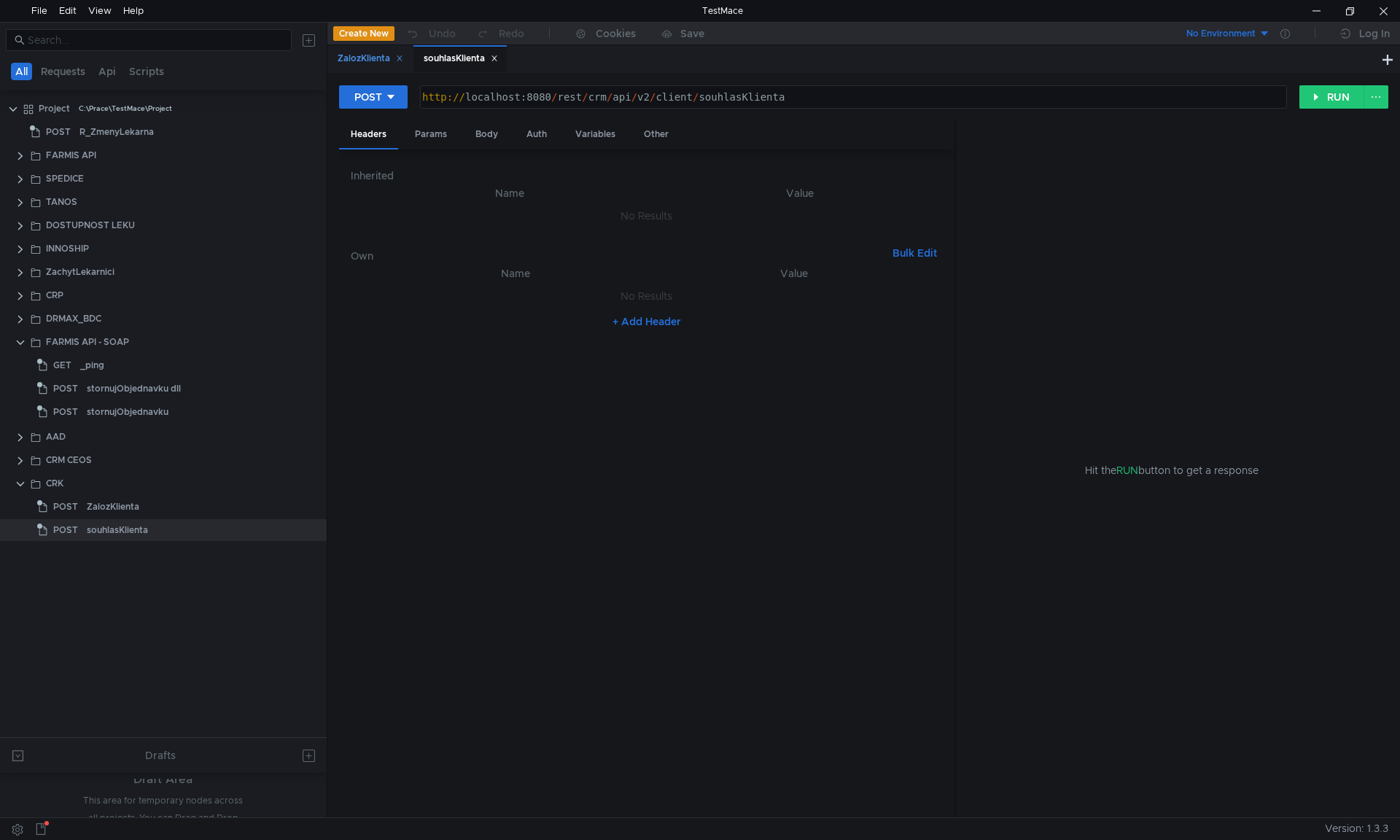
click at [389, 64] on div "ZalozKlienta" at bounding box center [370, 58] width 66 height 16
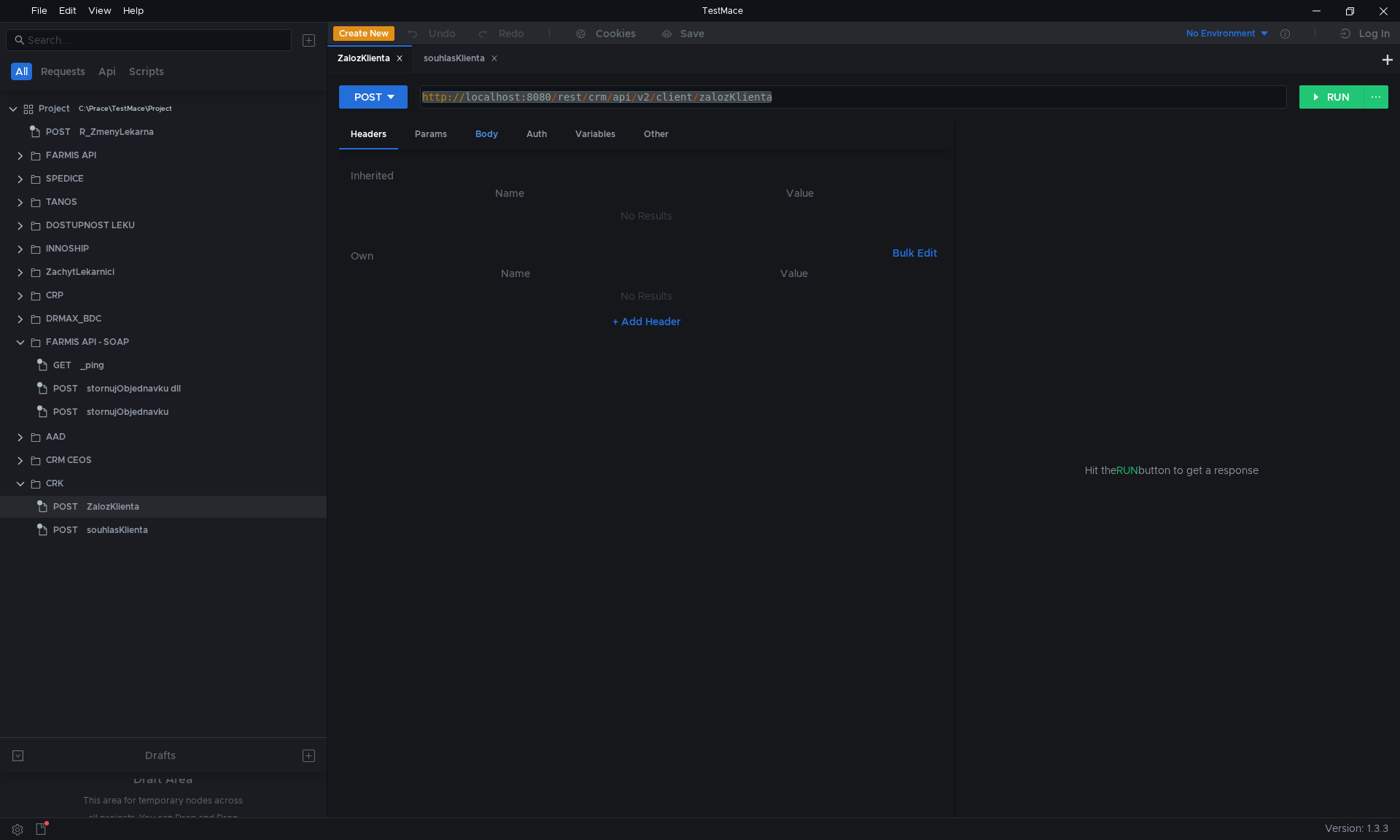
click at [478, 130] on div "Body" at bounding box center [486, 135] width 46 height 27
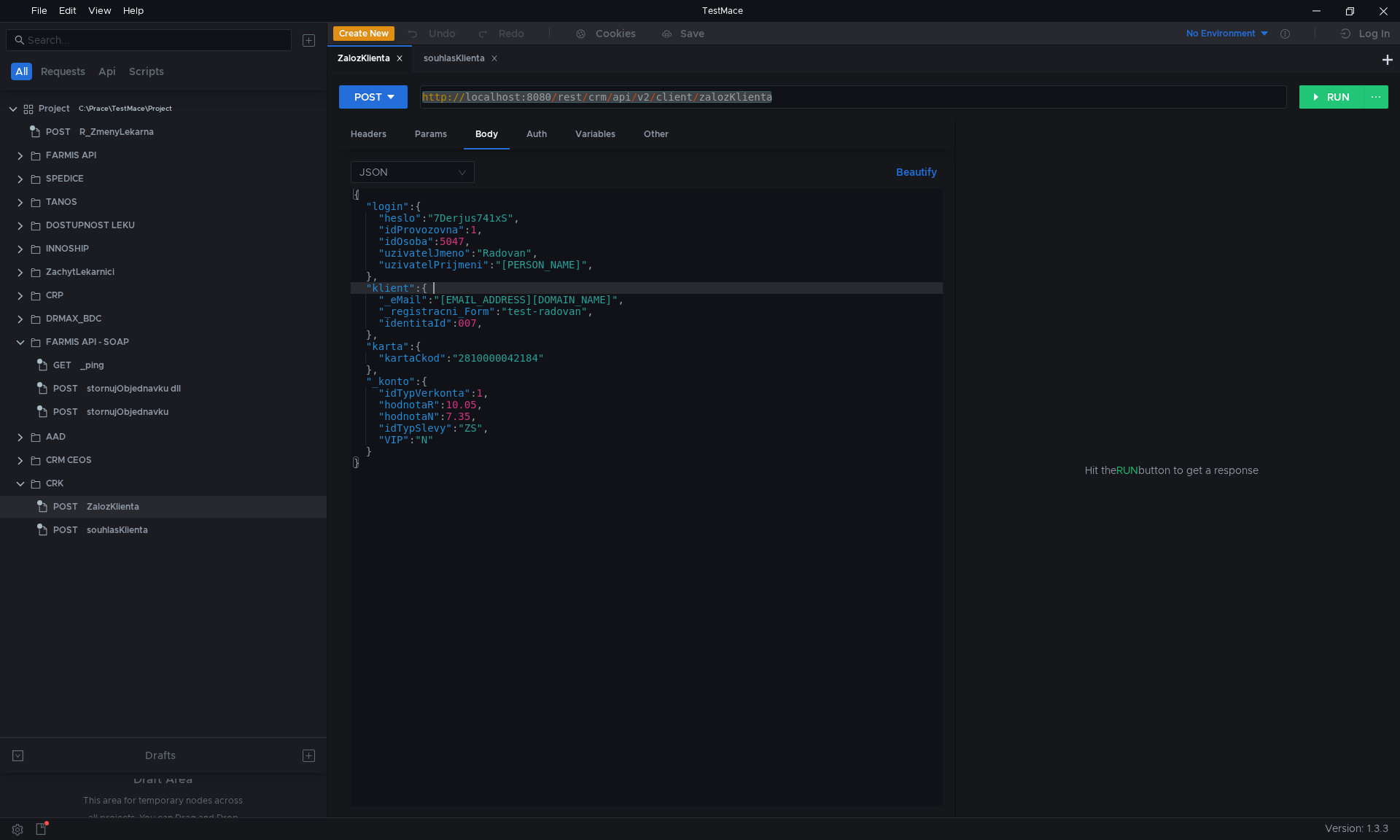
click at [495, 284] on div "{ "login" : { "heslo" : "7Derjus741xS" , "idProvozovna" : 1 , "idOsoba" : 5047 …" at bounding box center [647, 509] width 592 height 641
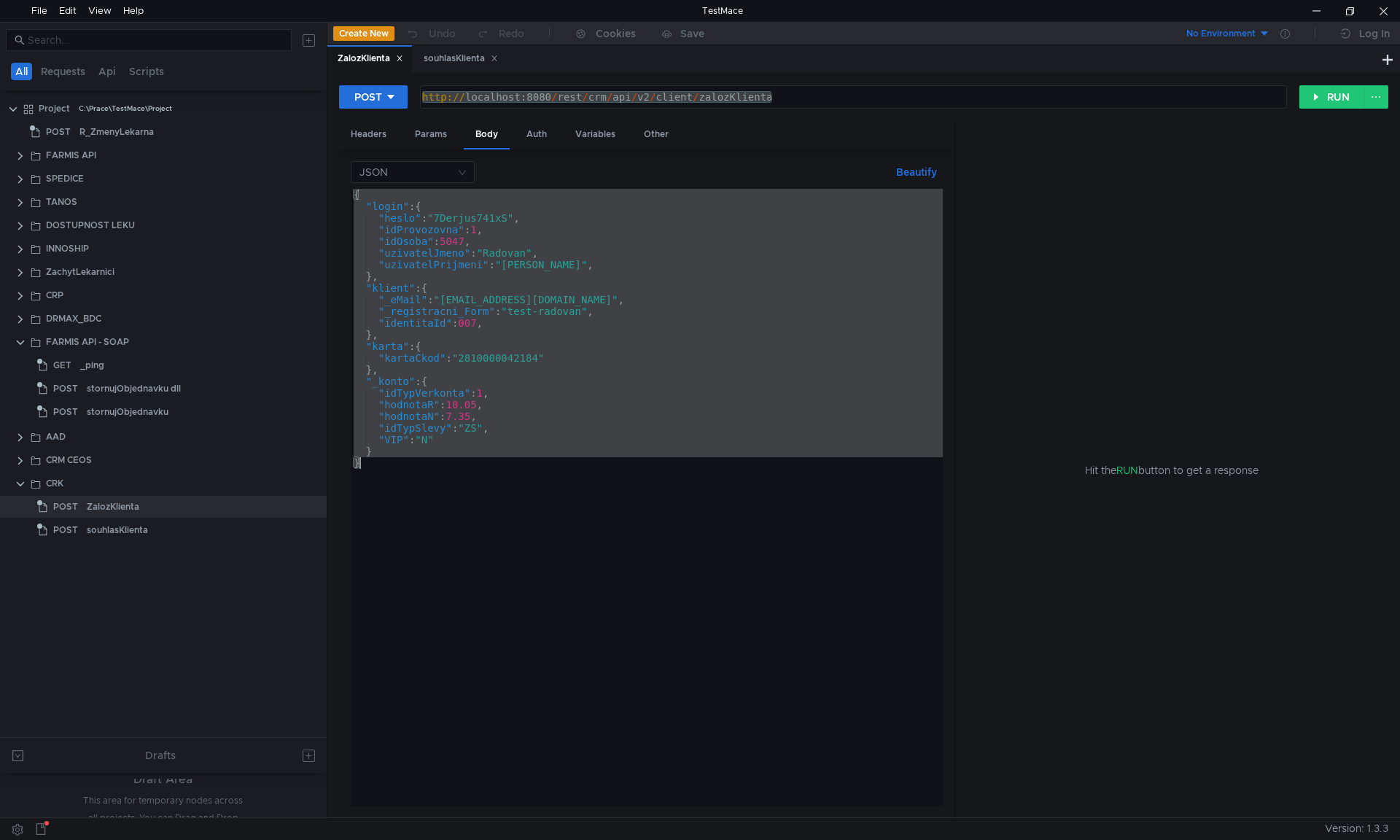
click at [711, 335] on div "{ "login" : { "heslo" : "7Derjus741xS" , "idProvozovna" : 1 , "idOsoba" : 5047 …" at bounding box center [647, 497] width 592 height 617
type textarea "},"
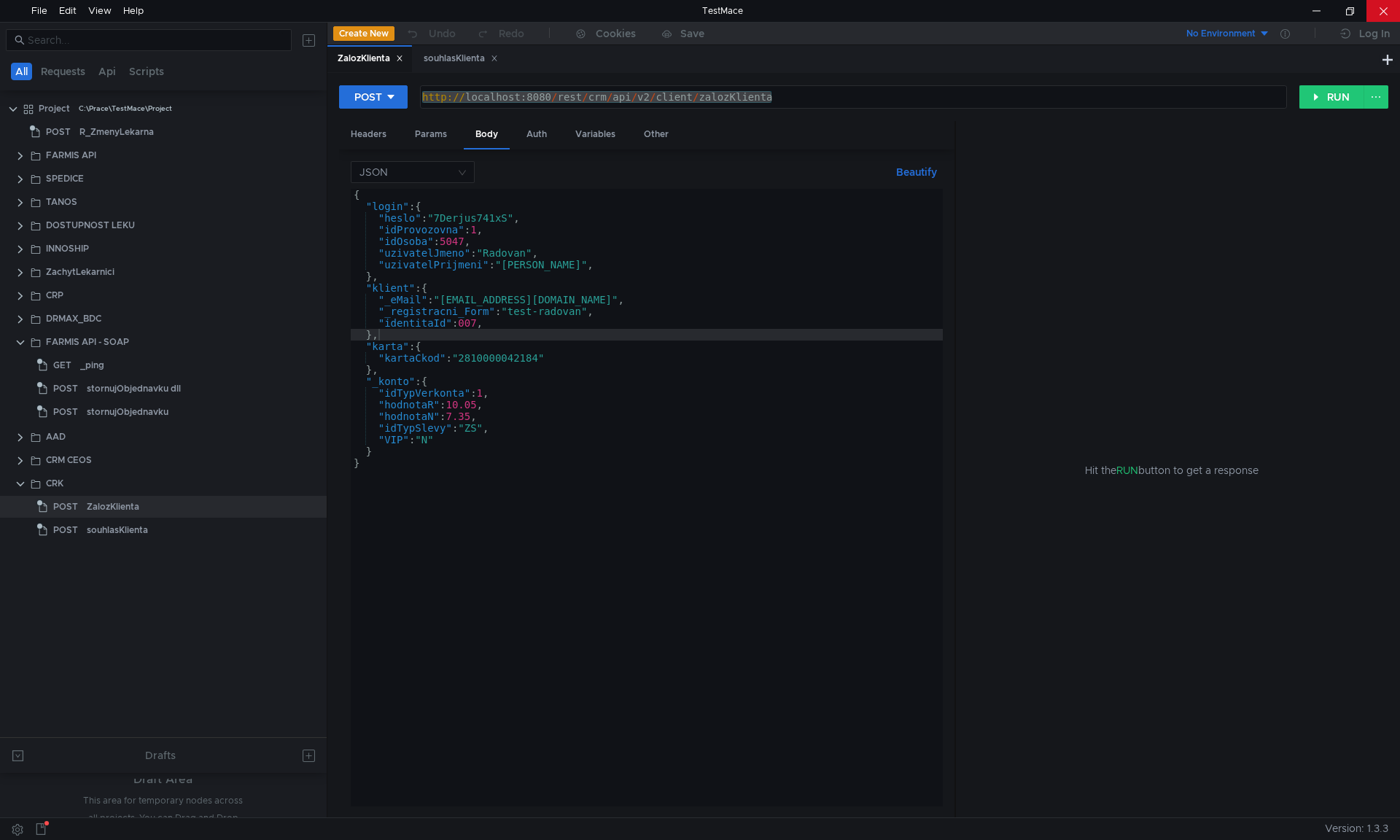
click at [1384, 10] on div at bounding box center [1383, 11] width 33 height 22
